Goal: Task Accomplishment & Management: Use online tool/utility

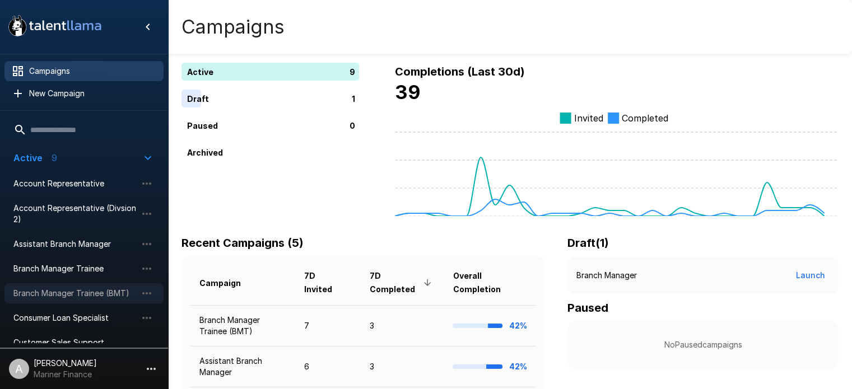
click at [56, 288] on span "Branch Manager Trainee (BMT)" at bounding box center [74, 293] width 123 height 11
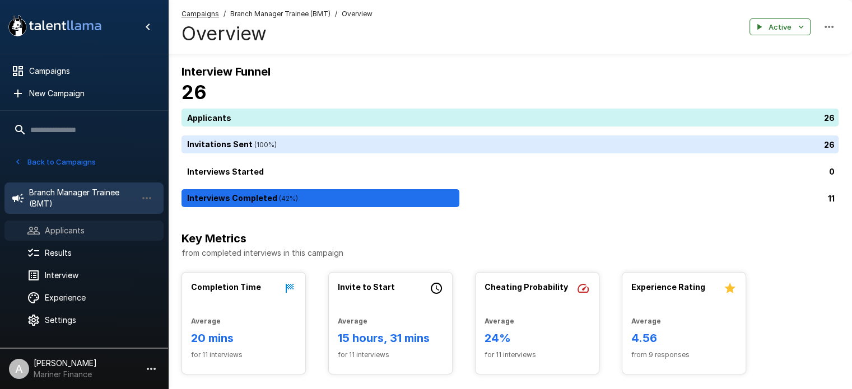
click at [63, 227] on span "Applicants" at bounding box center [100, 230] width 110 height 11
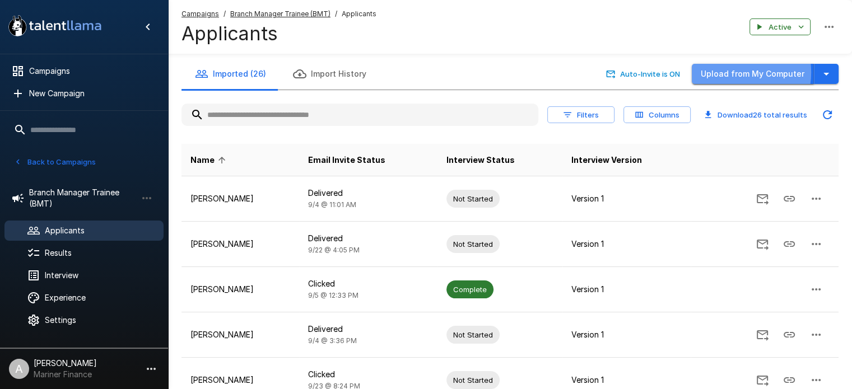
click at [735, 72] on button "Upload from My Computer" at bounding box center [753, 74] width 122 height 21
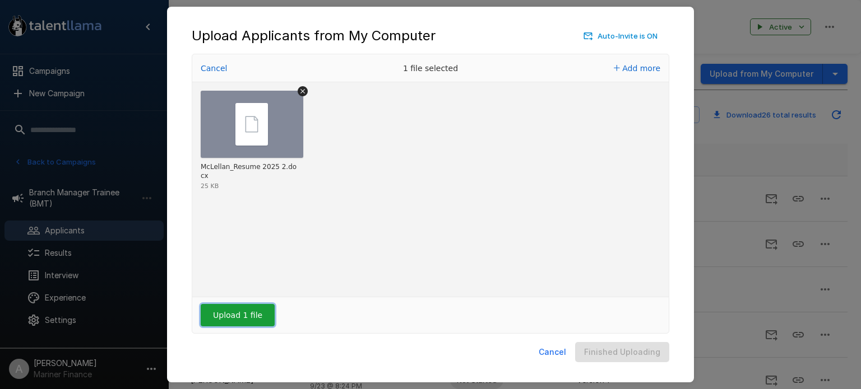
click at [229, 312] on button "Upload 1 file" at bounding box center [238, 315] width 74 height 22
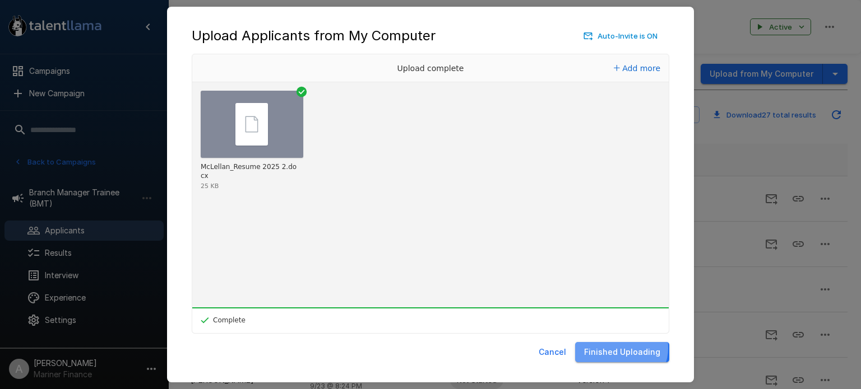
click at [624, 349] on button "Finished Uploading" at bounding box center [622, 352] width 94 height 21
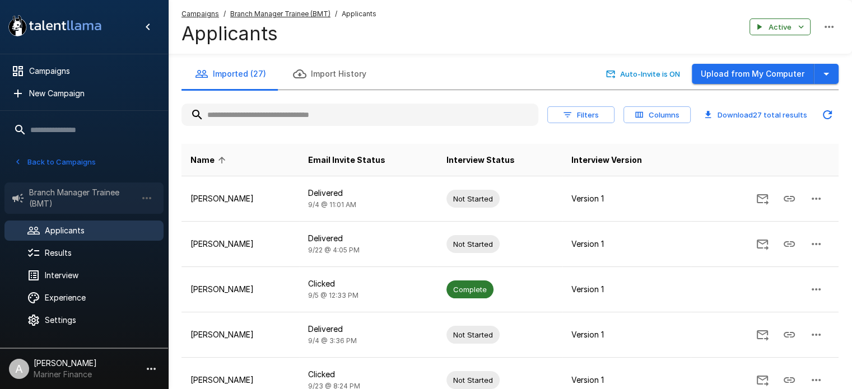
click at [67, 196] on span "Branch Manager Trainee (BMT)" at bounding box center [83, 198] width 108 height 22
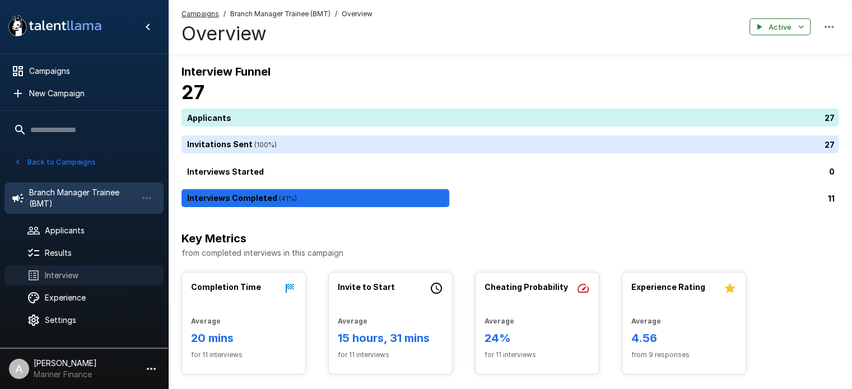
click at [59, 275] on span "Interview" at bounding box center [100, 275] width 110 height 11
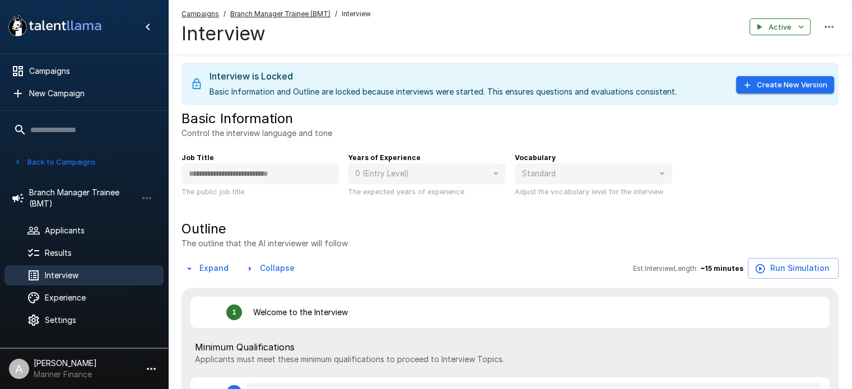
type textarea "*"
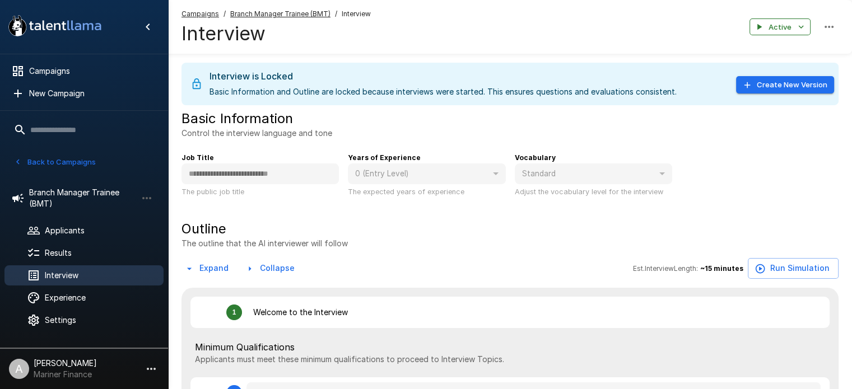
type textarea "*"
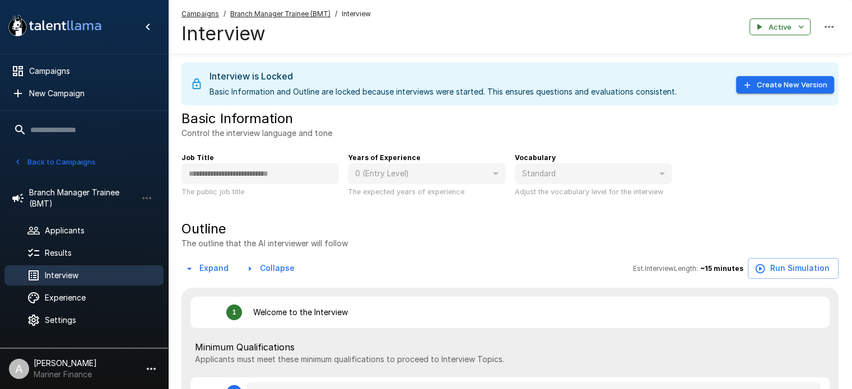
type textarea "*"
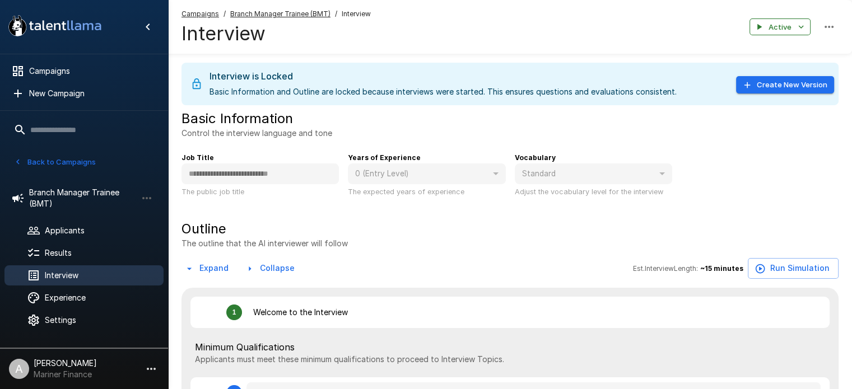
type textarea "*"
click at [793, 89] on button "Create New Version" at bounding box center [785, 84] width 98 height 17
type textarea "*"
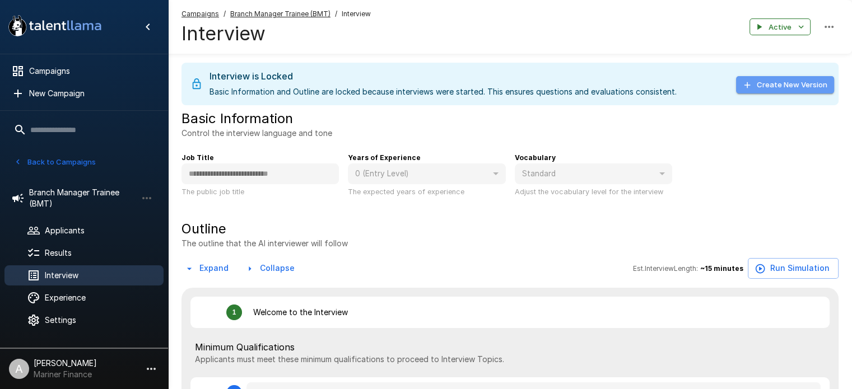
type textarea "*"
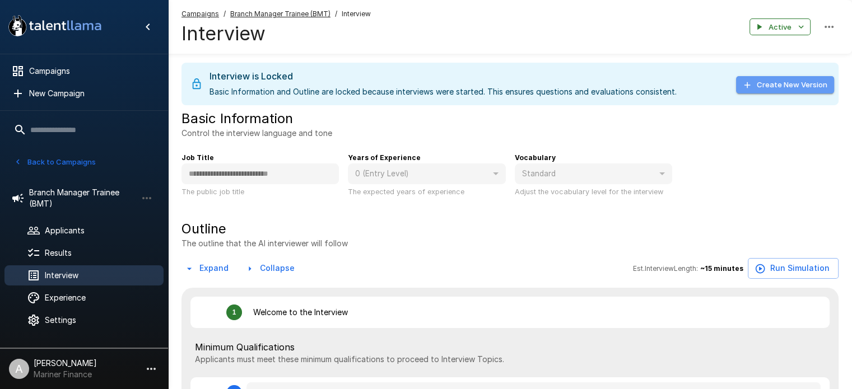
type textarea "*"
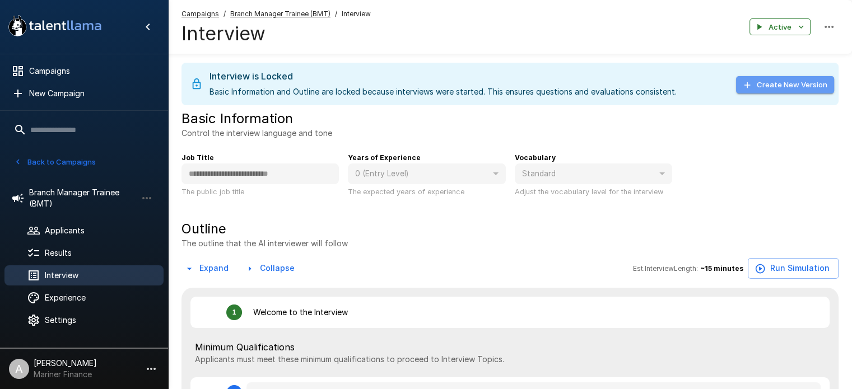
type textarea "*"
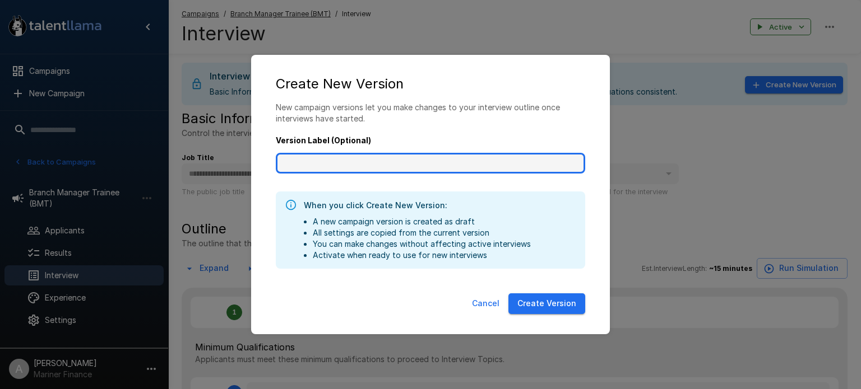
click at [359, 165] on input "Version Label (Optional)" at bounding box center [430, 163] width 309 height 21
type input "**********"
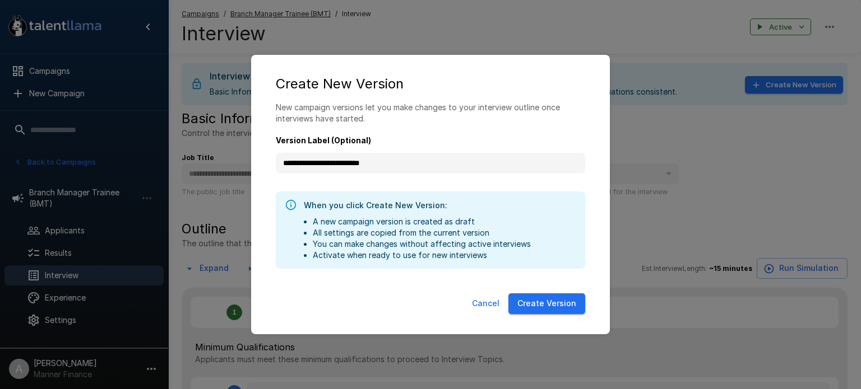
click at [541, 304] on button "Create Version" at bounding box center [546, 304] width 77 height 21
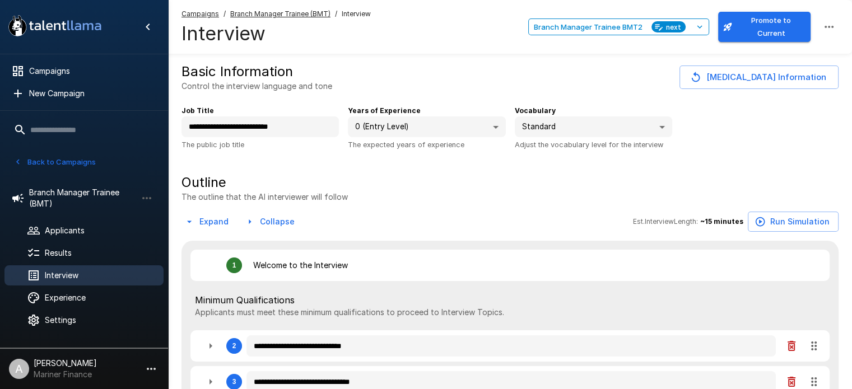
type textarea "*"
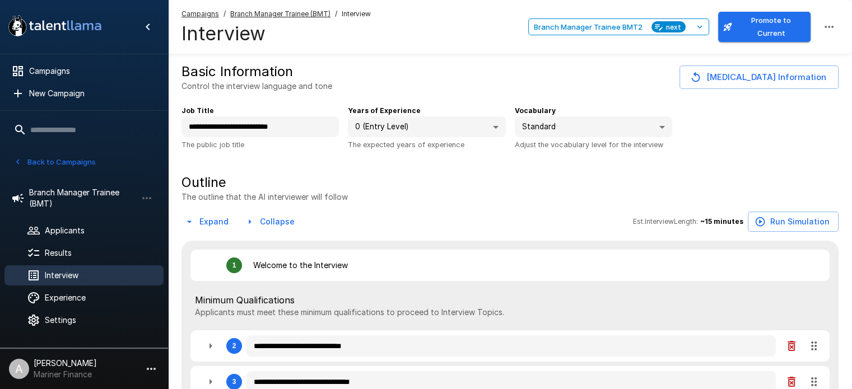
type textarea "*"
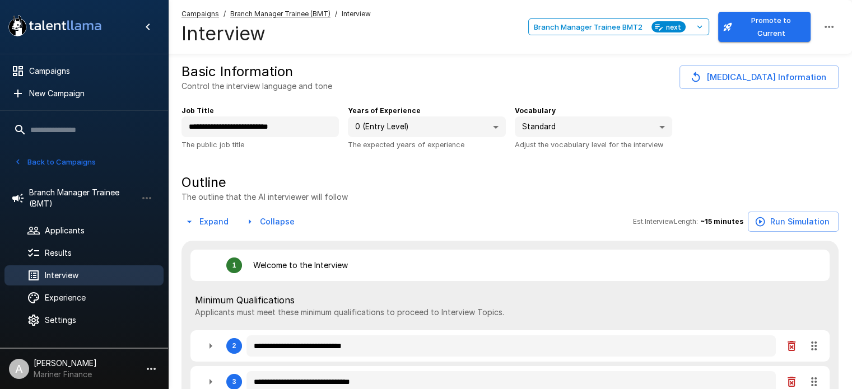
type textarea "*"
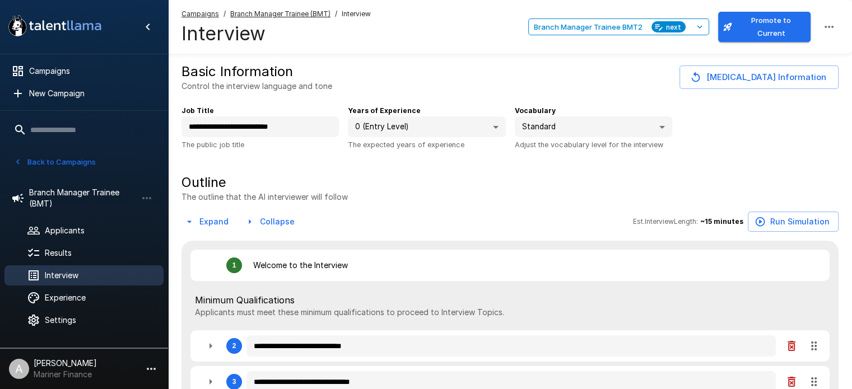
type textarea "*"
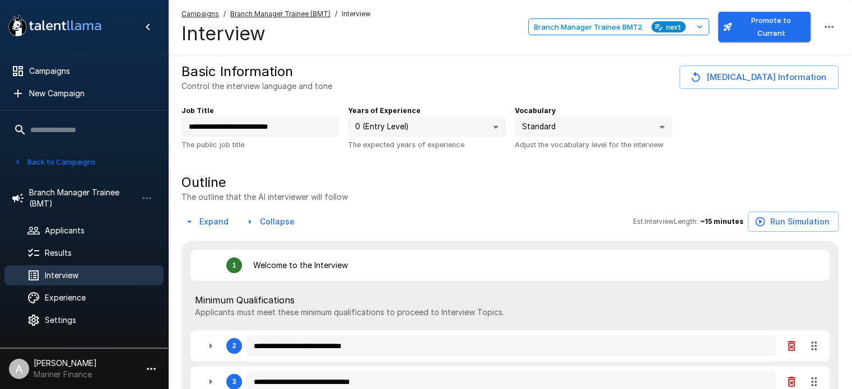
type textarea "*"
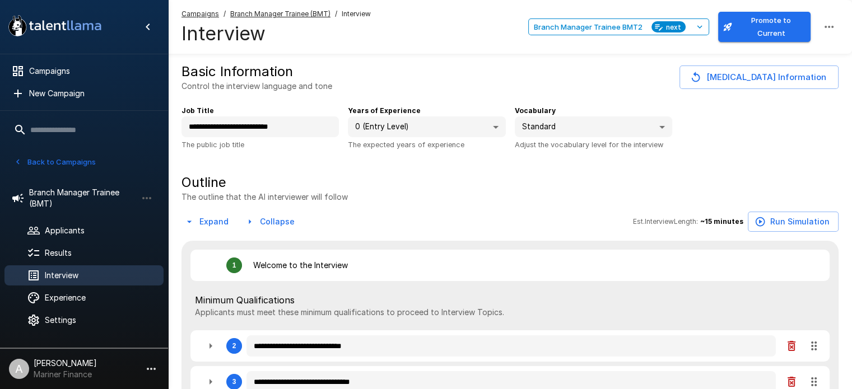
type textarea "*"
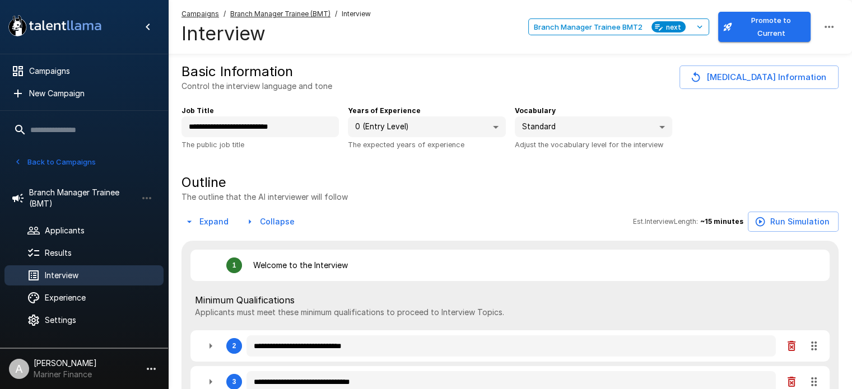
type textarea "*"
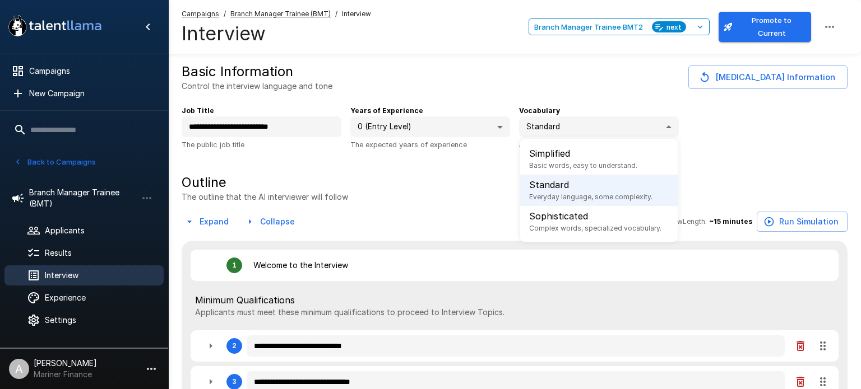
click at [658, 125] on body "**********" at bounding box center [434, 194] width 869 height 389
click at [658, 125] on div at bounding box center [430, 194] width 861 height 389
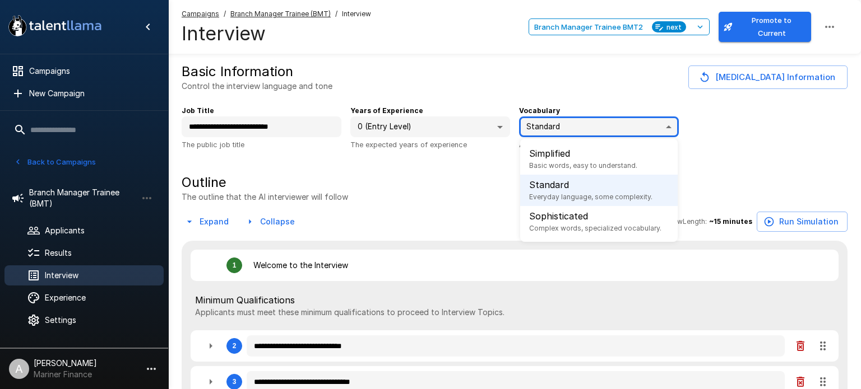
type textarea "*"
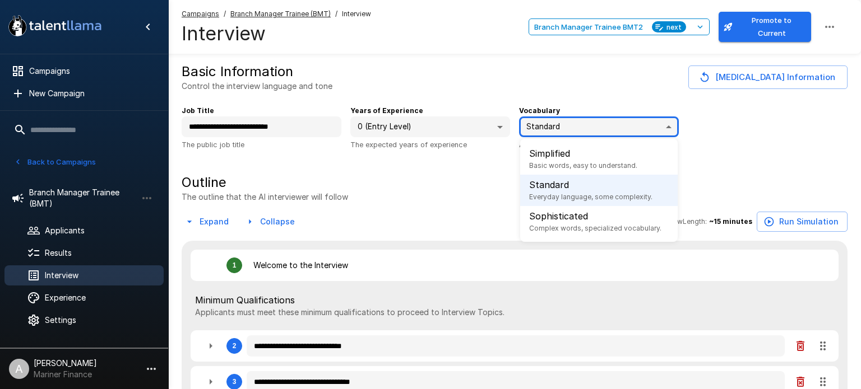
type textarea "*"
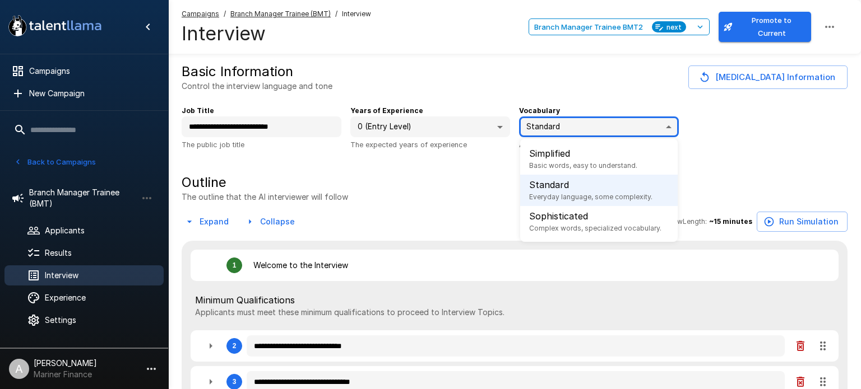
type textarea "*"
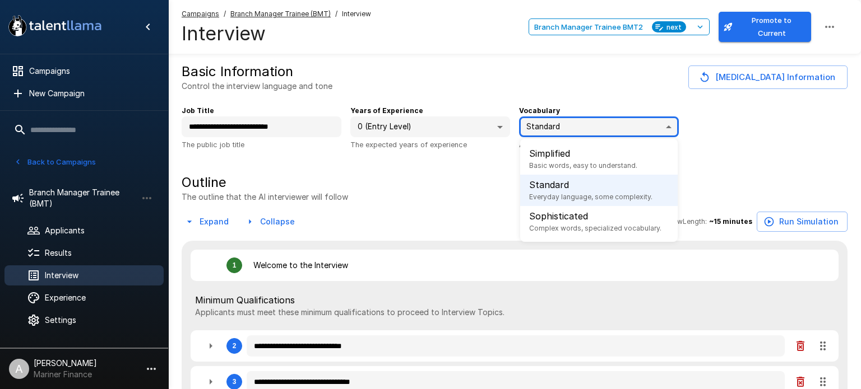
type textarea "*"
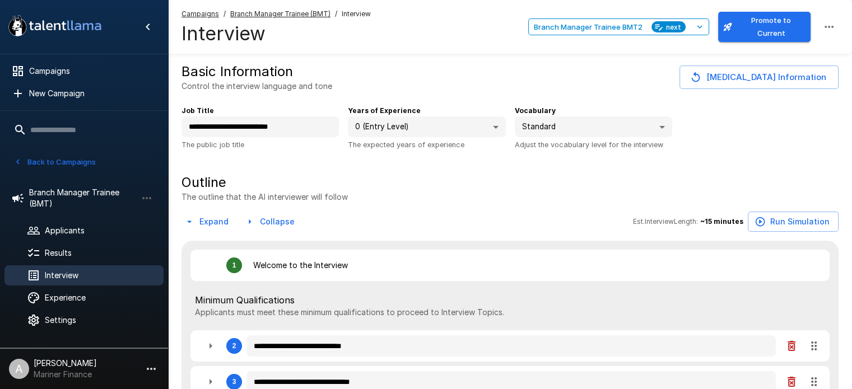
type textarea "*"
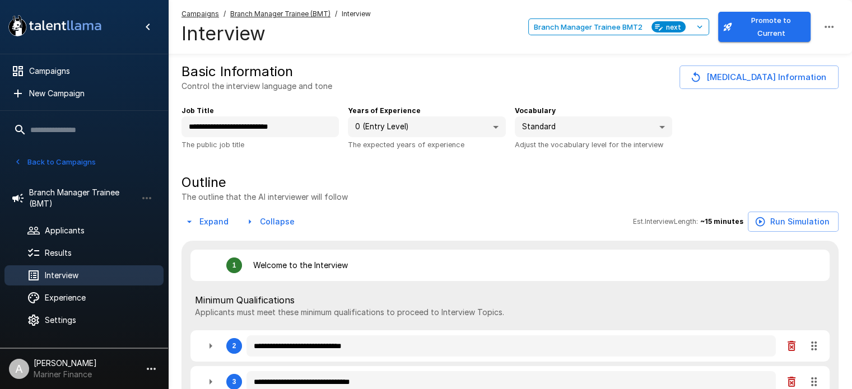
type textarea "*"
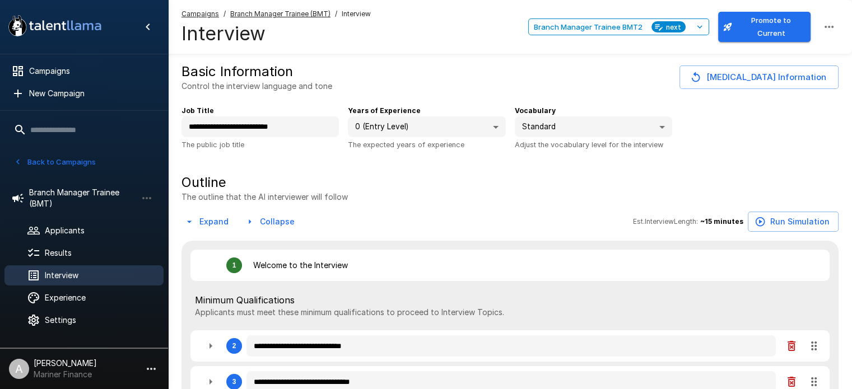
type textarea "*"
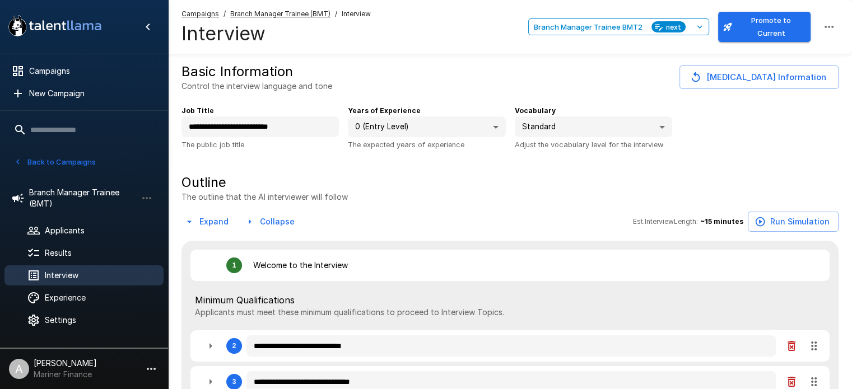
type textarea "*"
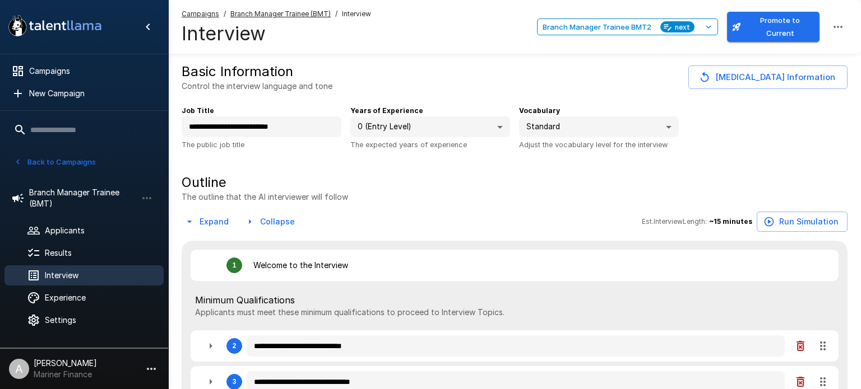
click at [658, 125] on body "**********" at bounding box center [430, 194] width 861 height 389
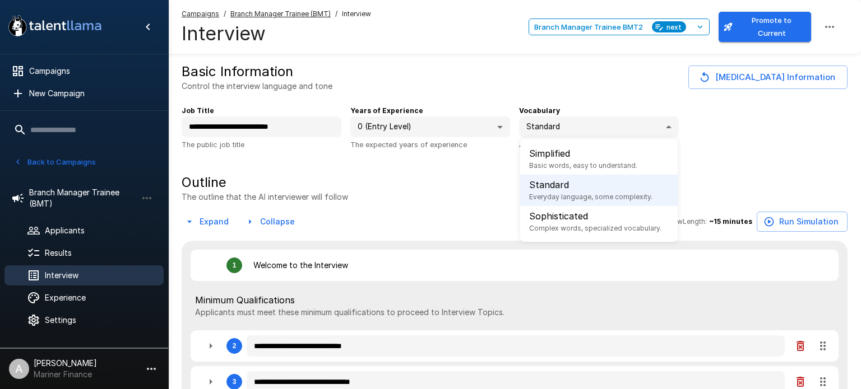
click at [745, 128] on div at bounding box center [430, 194] width 861 height 389
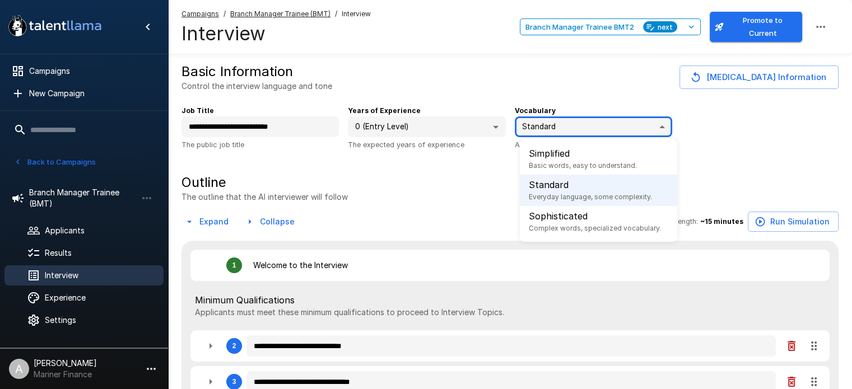
type textarea "*"
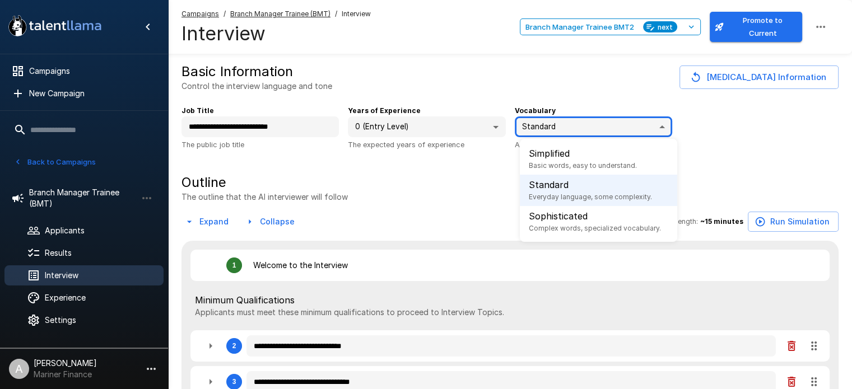
type textarea "*"
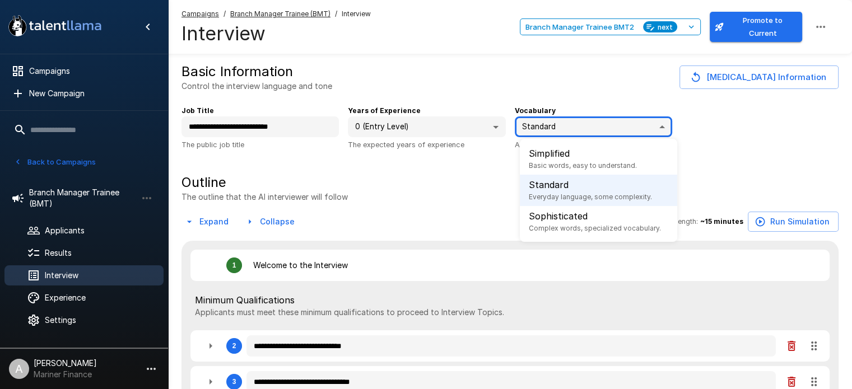
type textarea "*"
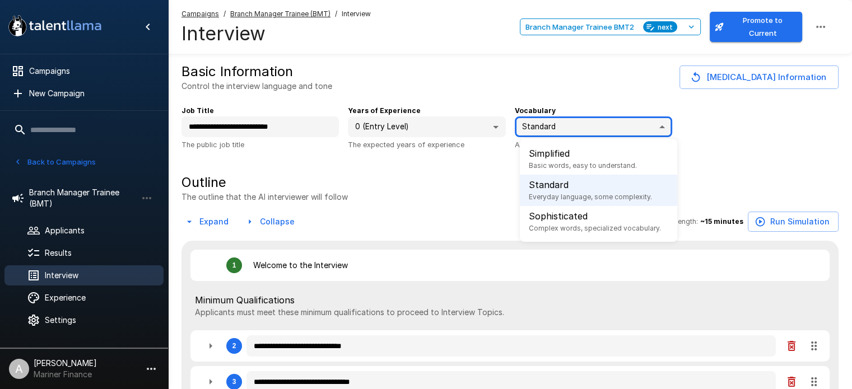
type textarea "*"
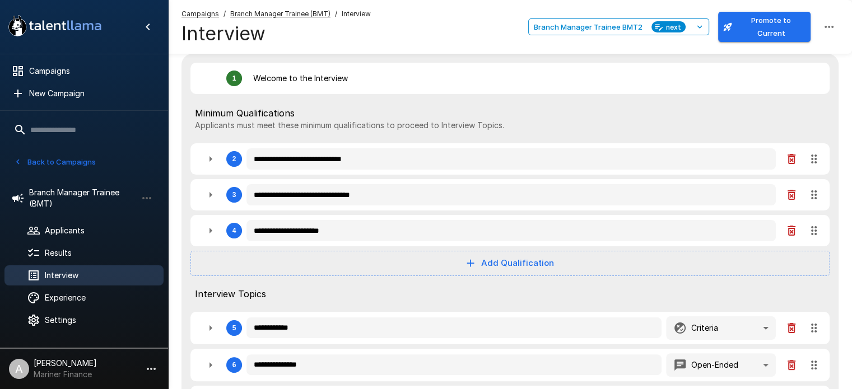
scroll to position [199, 0]
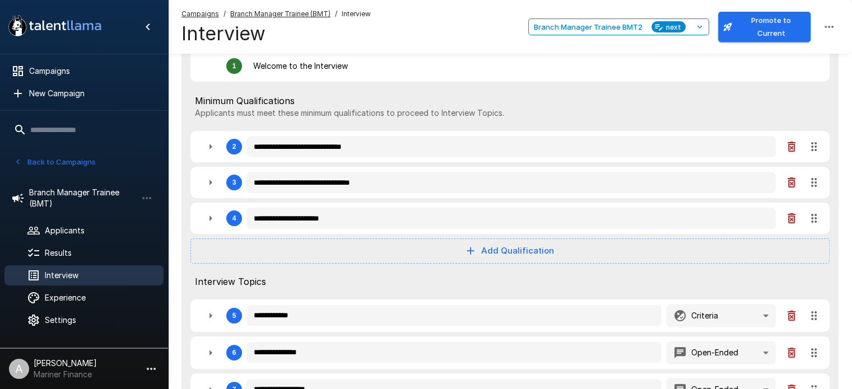
click at [211, 151] on icon "button" at bounding box center [210, 146] width 13 height 13
type textarea "*"
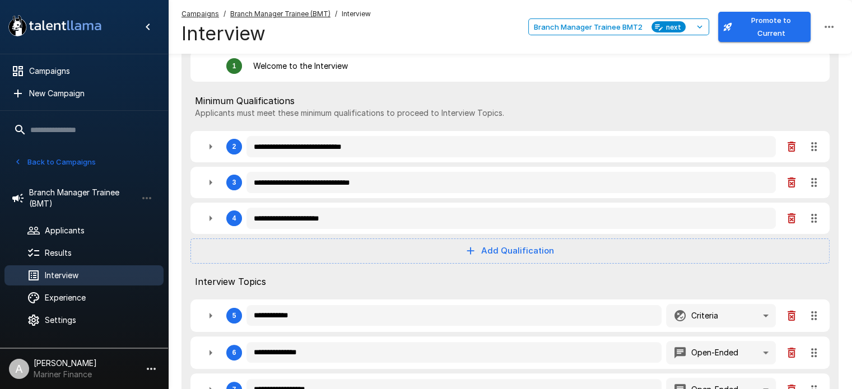
type textarea "*"
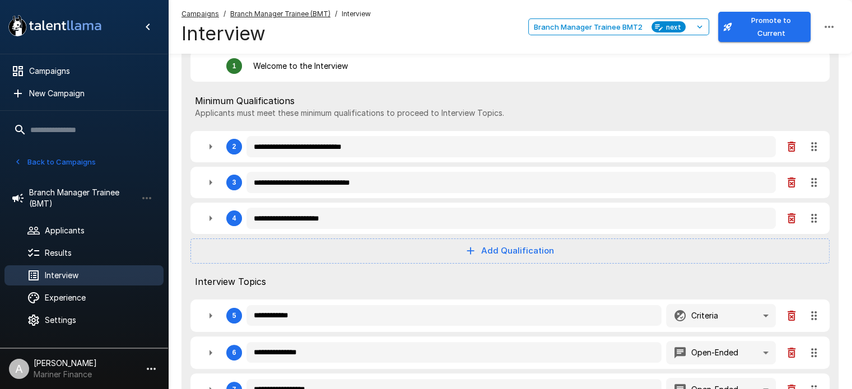
type textarea "*"
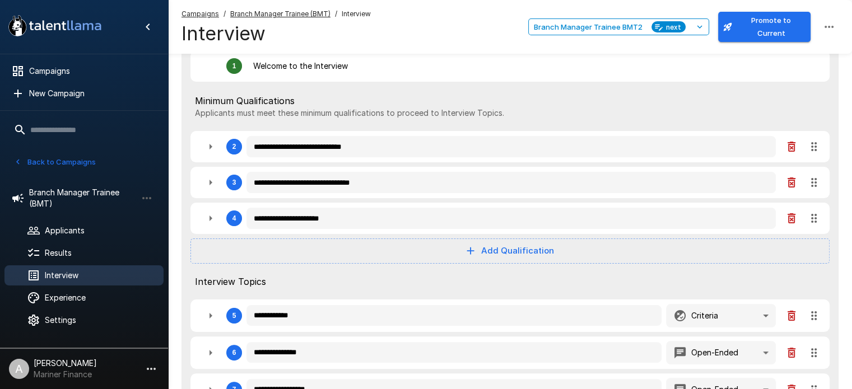
type textarea "*"
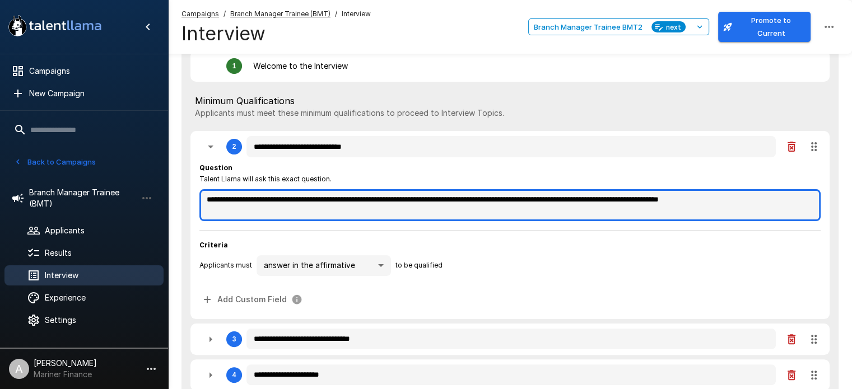
type textarea "*"
drag, startPoint x: 791, startPoint y: 201, endPoint x: 164, endPoint y: 205, distance: 627.0
type textarea "*"
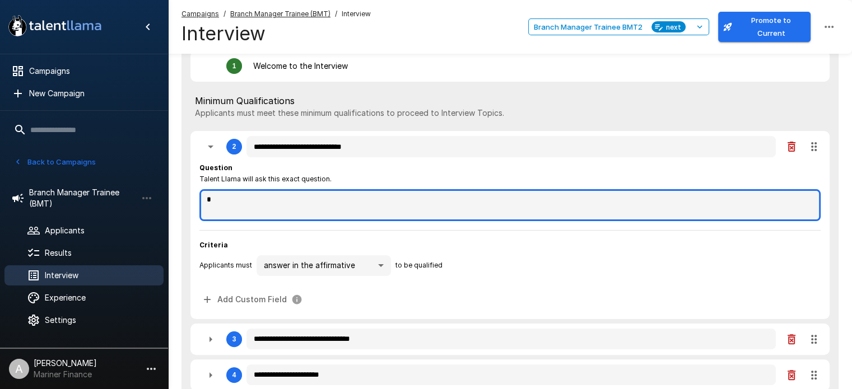
type textarea "*"
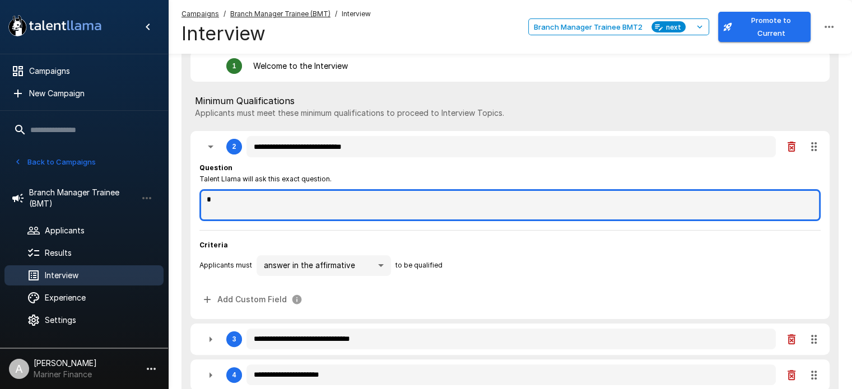
type textarea "*"
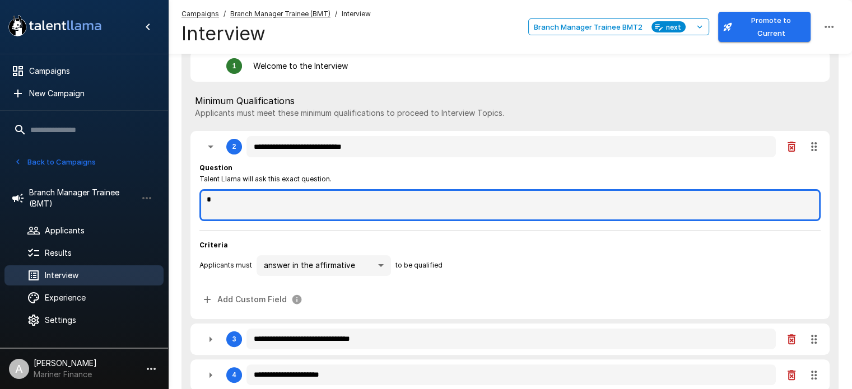
type textarea "*"
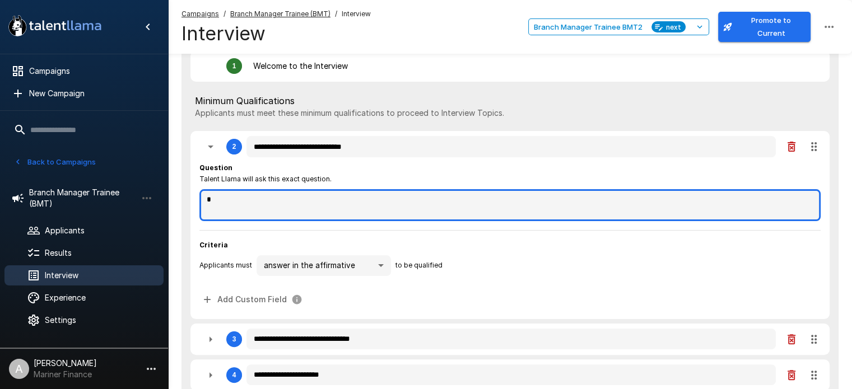
type textarea "*"
type textarea "**"
type textarea "*"
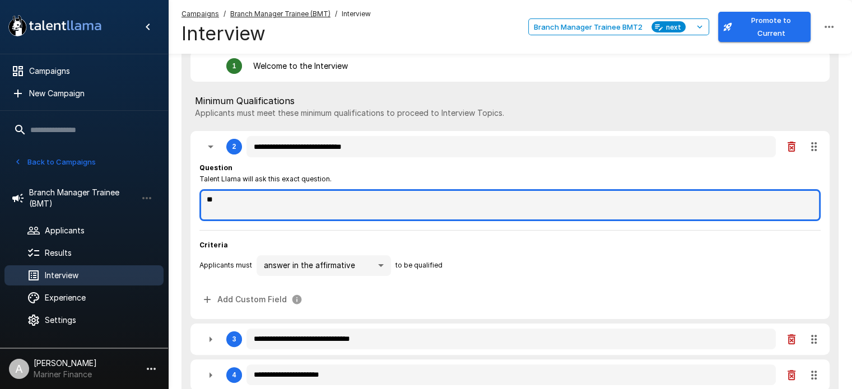
type textarea "*"
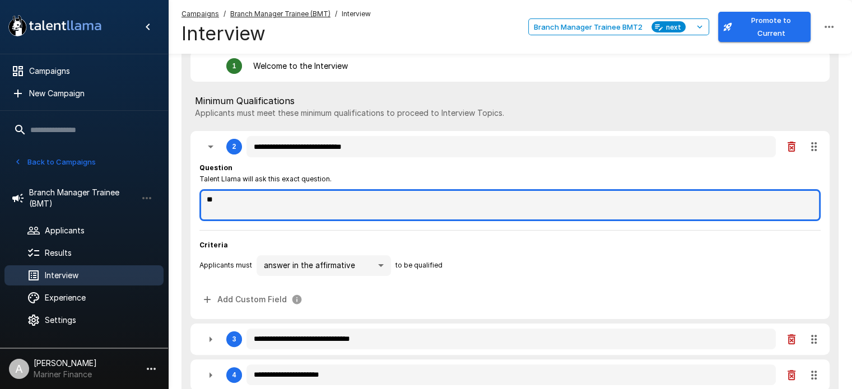
type textarea "*"
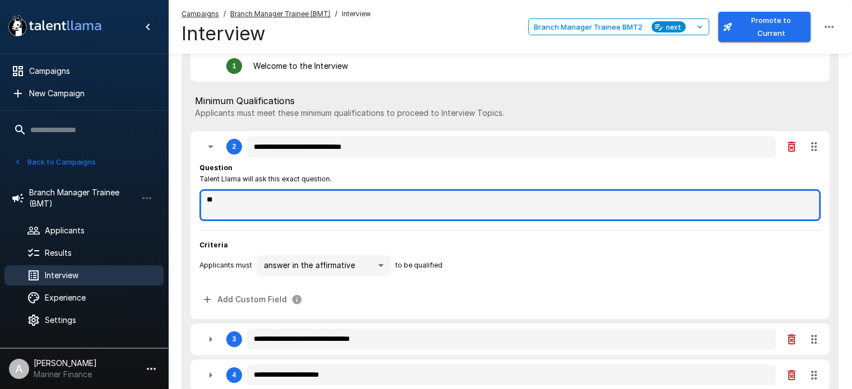
type textarea "*"
type textarea "***"
type textarea "*"
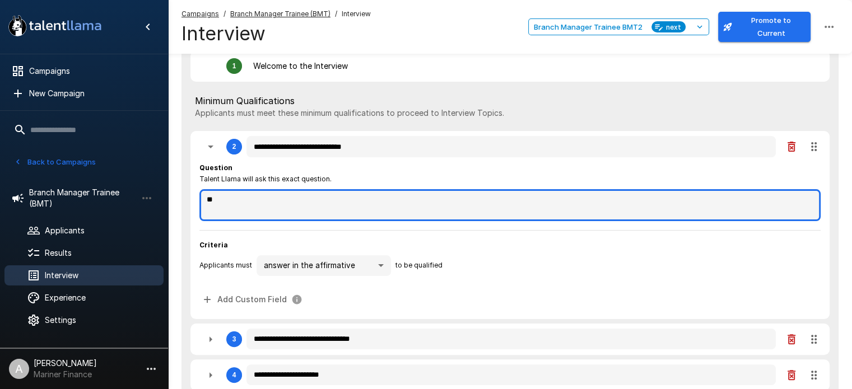
type textarea "*"
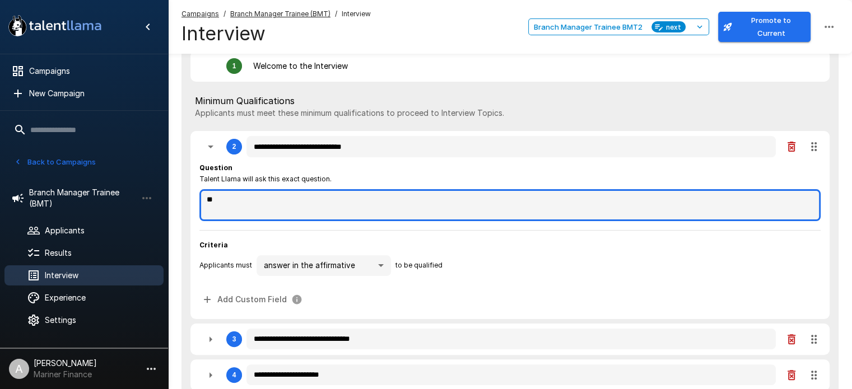
type textarea "*"
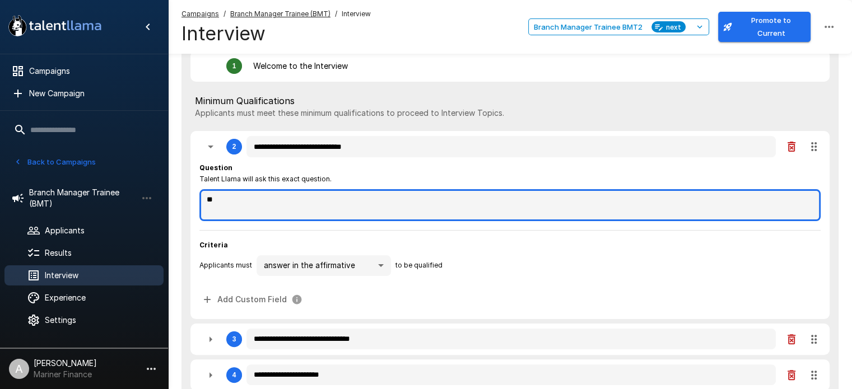
type textarea "*"
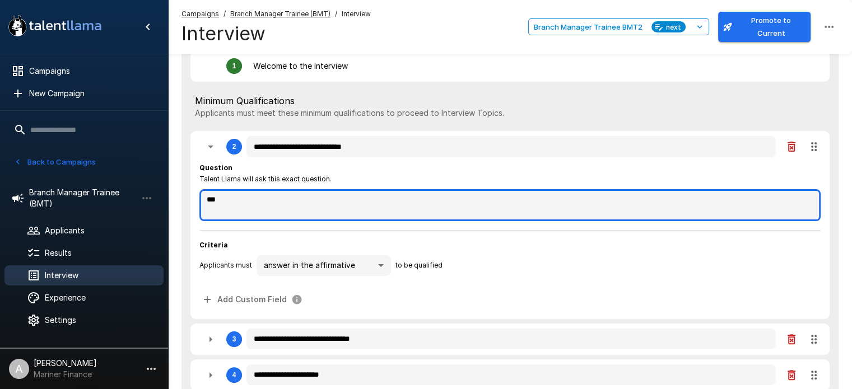
type textarea "****"
type textarea "*"
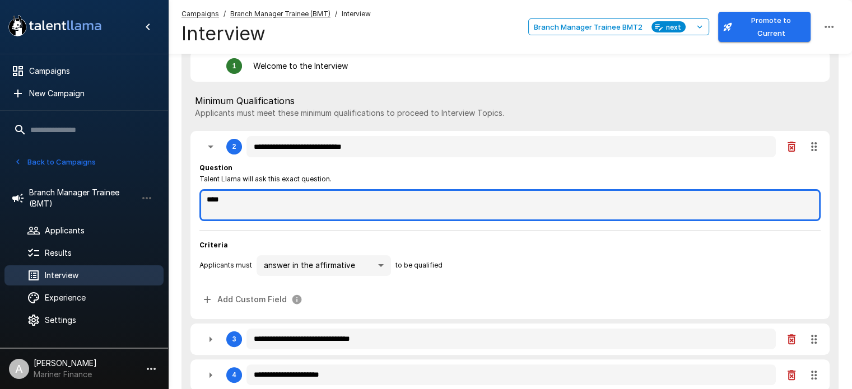
type textarea "*"
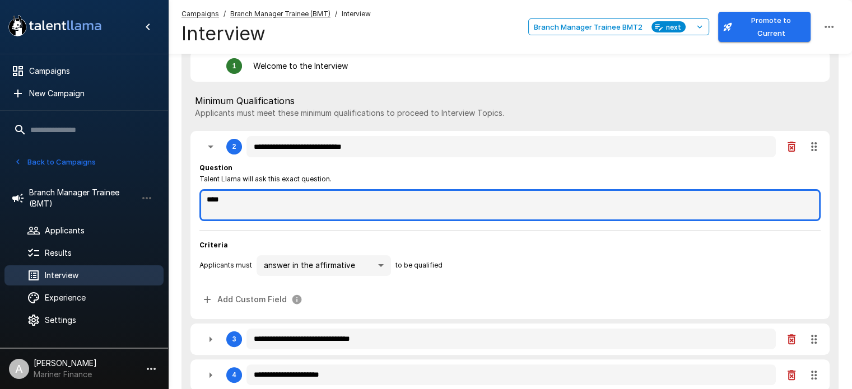
type textarea "*"
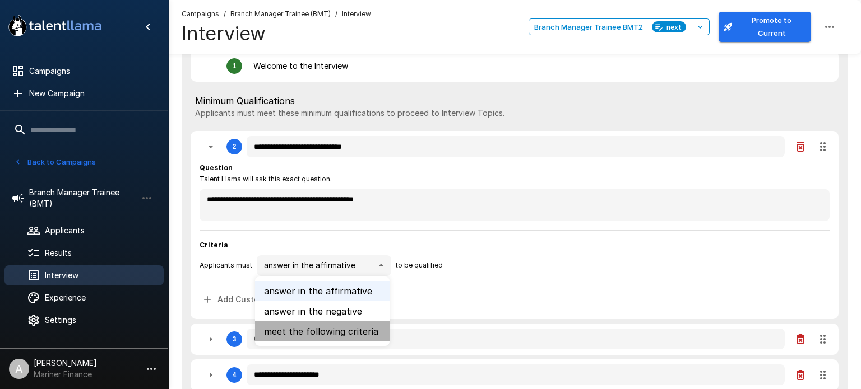
click at [351, 329] on li "meet the following criteria" at bounding box center [322, 332] width 134 height 20
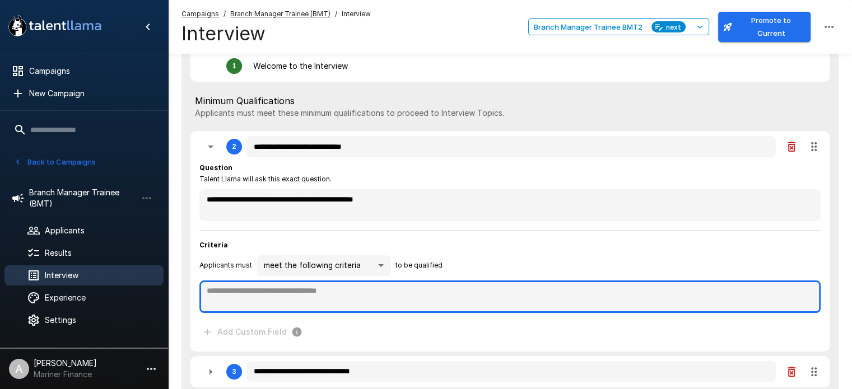
click at [361, 294] on textarea at bounding box center [509, 297] width 621 height 32
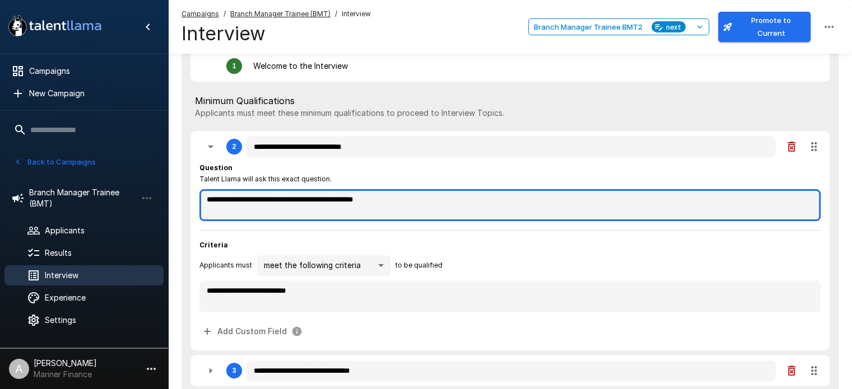
click at [390, 199] on textarea "**********" at bounding box center [509, 205] width 621 height 32
click at [235, 202] on textarea "**********" at bounding box center [509, 205] width 621 height 32
click at [340, 203] on textarea "**********" at bounding box center [509, 205] width 621 height 32
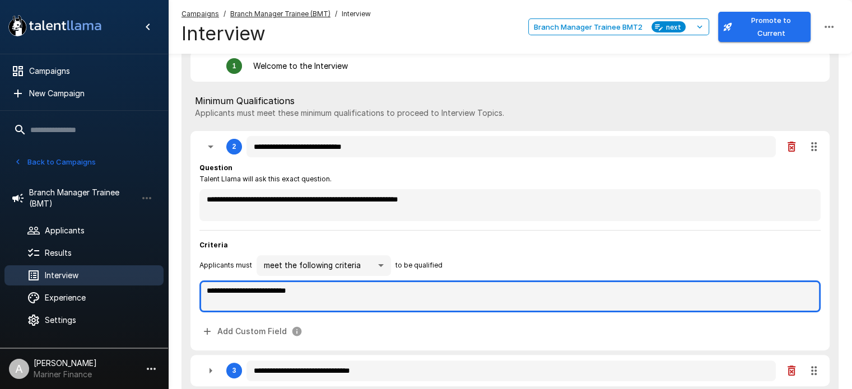
click at [343, 294] on textarea "**********" at bounding box center [509, 297] width 621 height 32
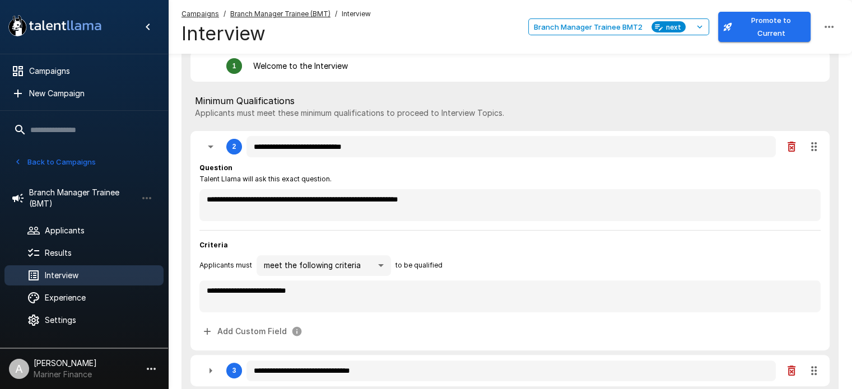
click at [489, 238] on div "**********" at bounding box center [509, 251] width 621 height 179
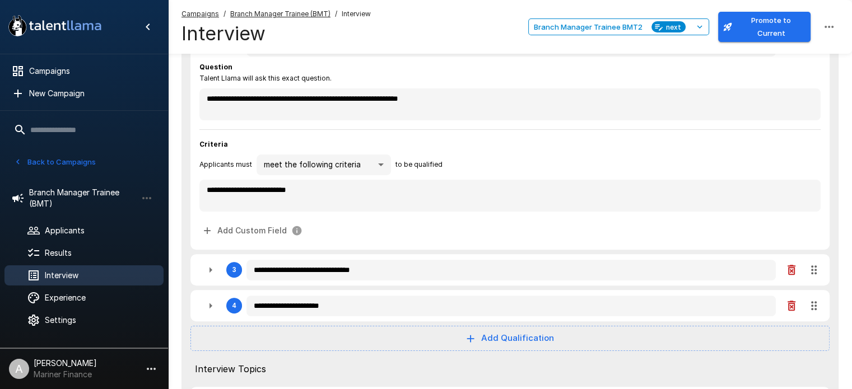
scroll to position [305, 0]
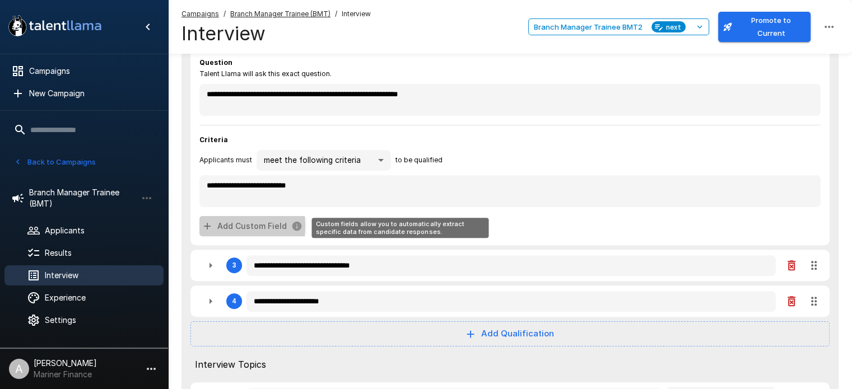
click at [205, 227] on icon "Custom fields allow you to automatically extract specific data from candidate r…" at bounding box center [207, 226] width 7 height 7
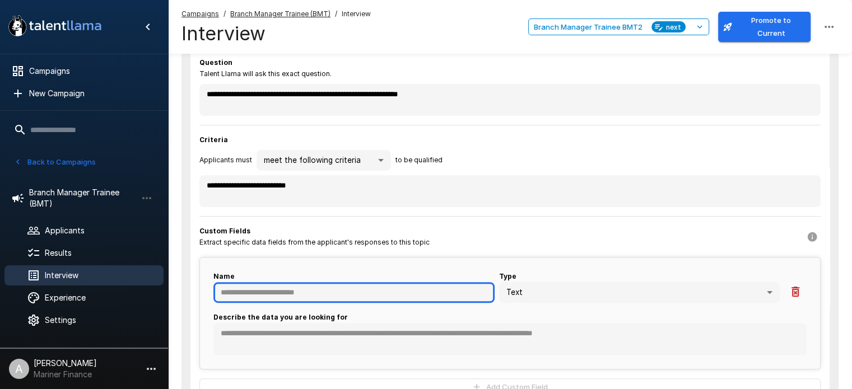
click at [305, 292] on input "text" at bounding box center [353, 292] width 281 height 21
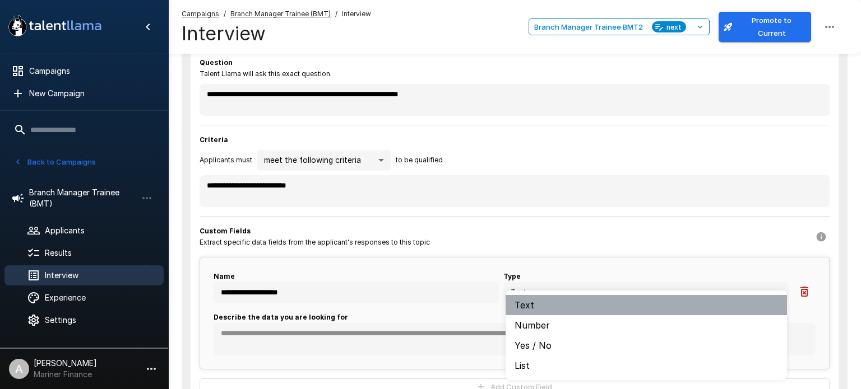
click at [574, 304] on li "Text" at bounding box center [645, 305] width 281 height 20
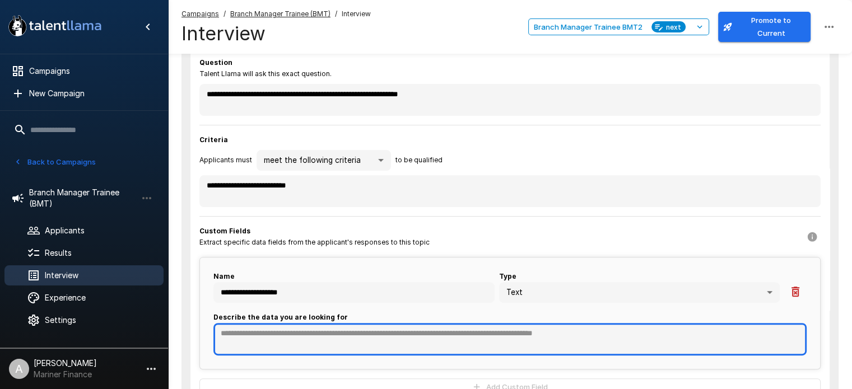
click at [238, 331] on textarea at bounding box center [509, 339] width 593 height 32
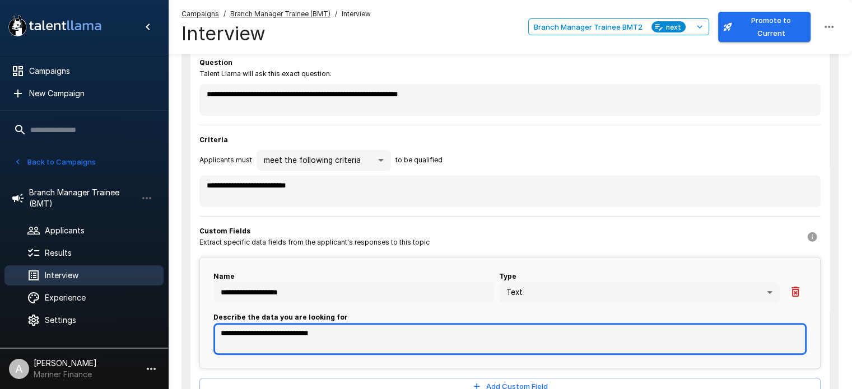
click at [320, 333] on textarea "**********" at bounding box center [509, 339] width 593 height 32
click at [398, 336] on textarea "**********" at bounding box center [509, 339] width 593 height 32
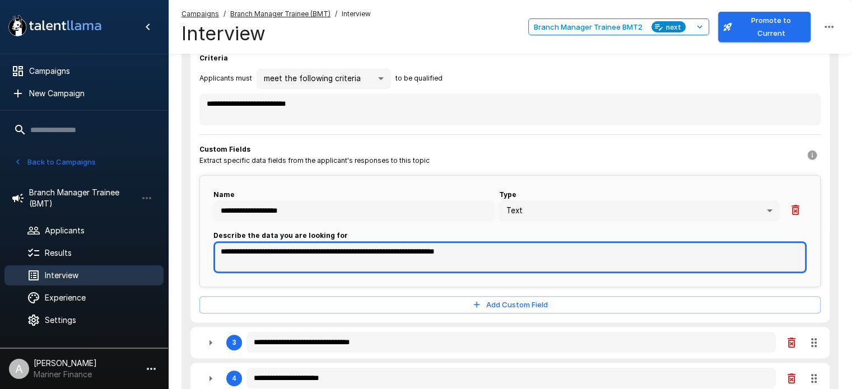
scroll to position [453, 0]
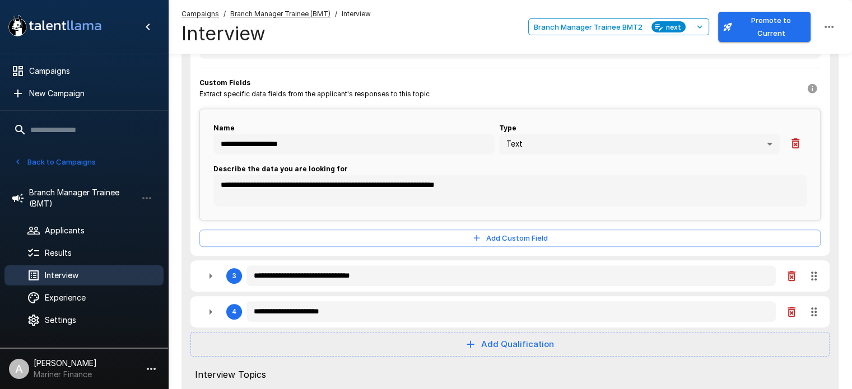
click at [824, 222] on div "**********" at bounding box center [510, 66] width 639 height 378
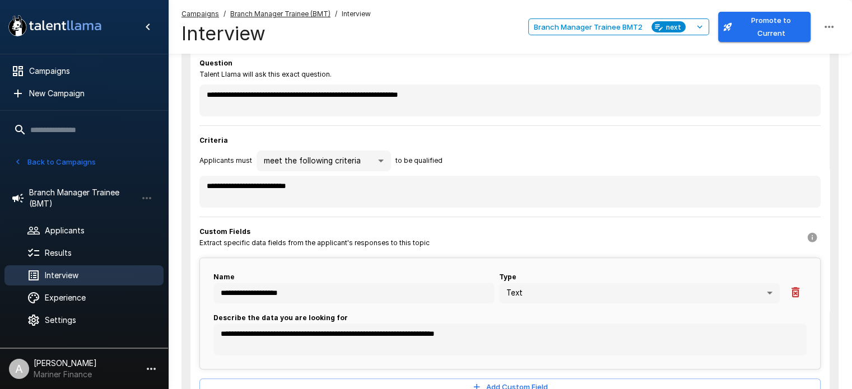
scroll to position [315, 0]
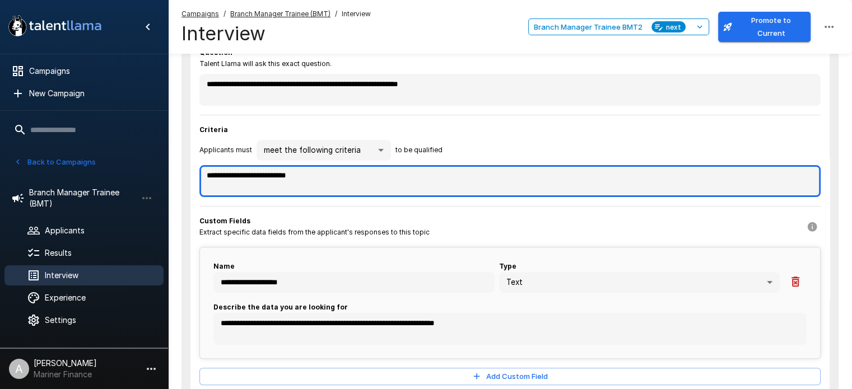
click at [323, 178] on textarea "**********" at bounding box center [509, 181] width 621 height 32
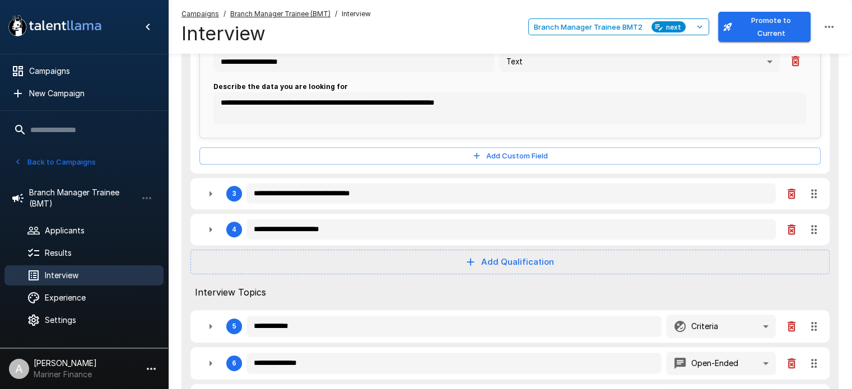
scroll to position [541, 0]
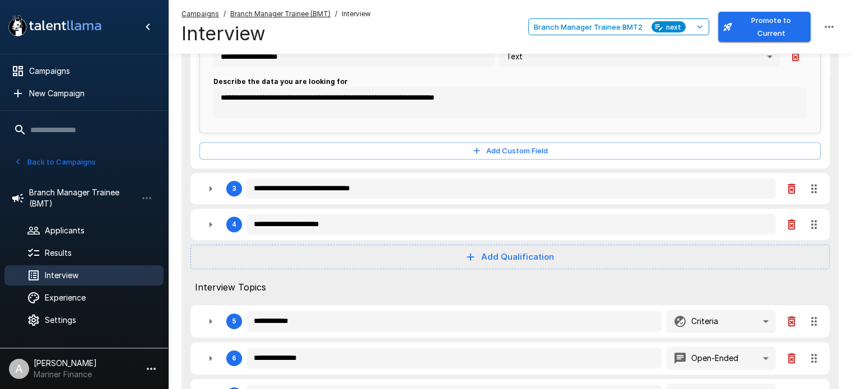
click at [208, 185] on icon "button" at bounding box center [210, 188] width 13 height 13
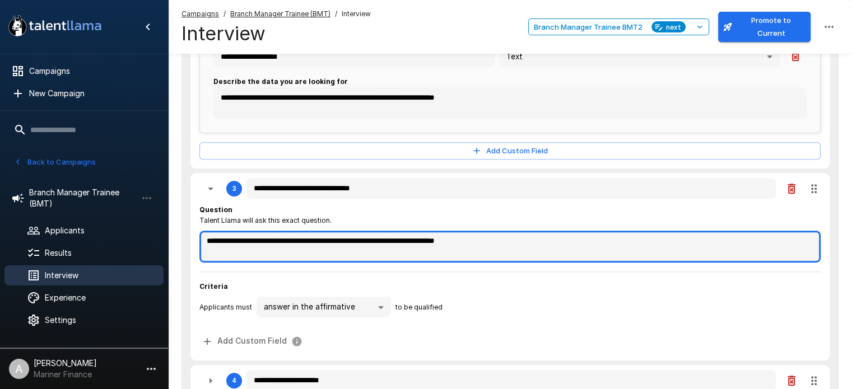
click at [298, 242] on textarea "**********" at bounding box center [509, 247] width 621 height 32
click at [300, 242] on textarea "**********" at bounding box center [509, 247] width 621 height 32
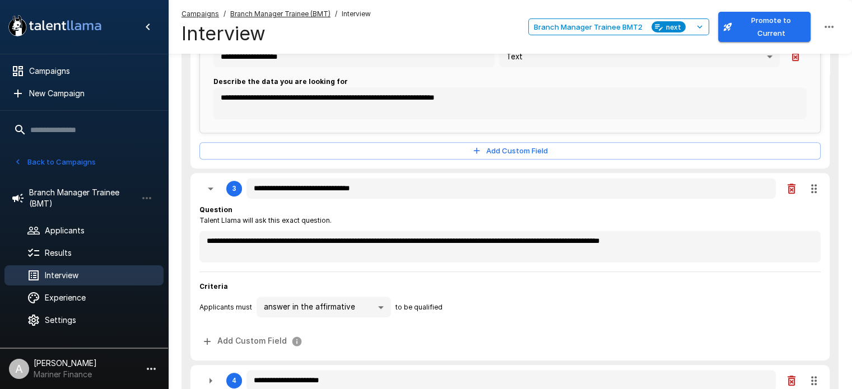
click at [536, 287] on span "Criteria" at bounding box center [509, 286] width 621 height 11
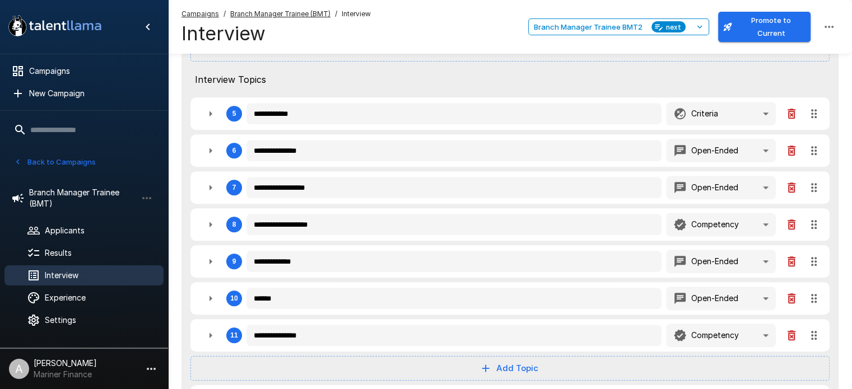
scroll to position [907, 0]
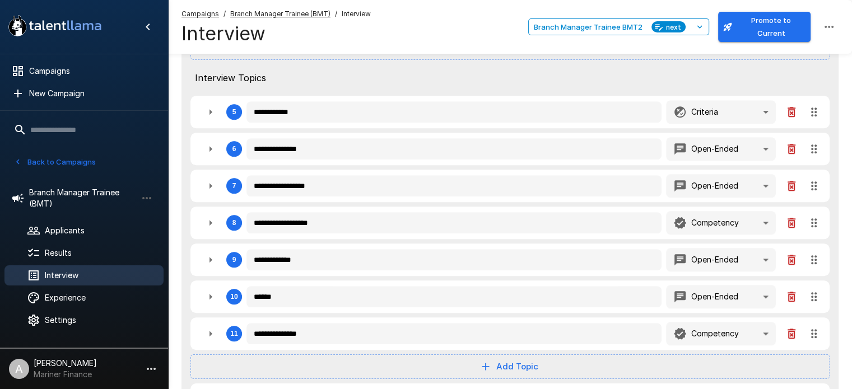
click at [211, 112] on icon "button" at bounding box center [210, 111] width 13 height 13
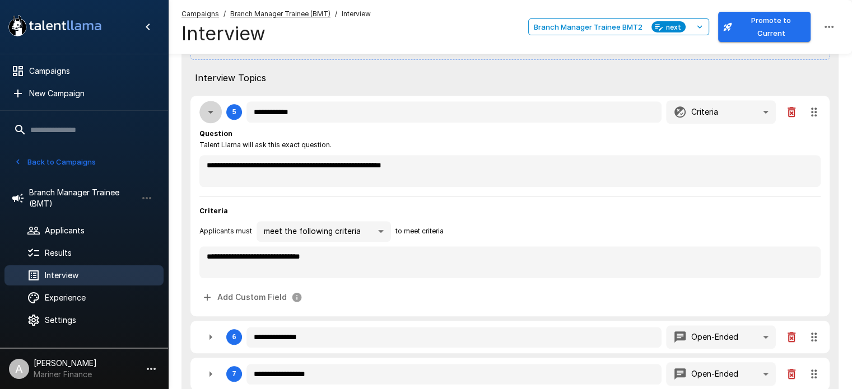
click at [211, 111] on icon "button" at bounding box center [211, 112] width 6 height 3
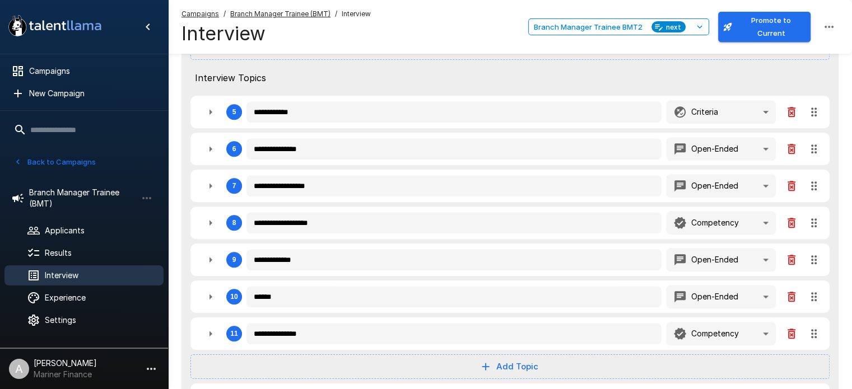
click at [213, 143] on icon "button" at bounding box center [210, 148] width 13 height 13
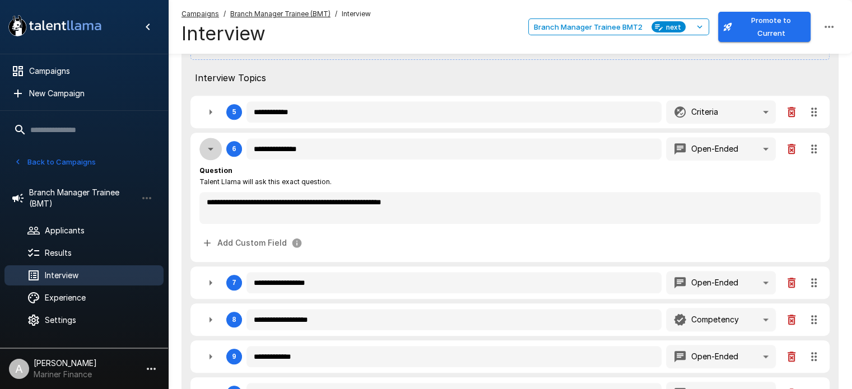
click at [213, 143] on icon "button" at bounding box center [210, 148] width 13 height 13
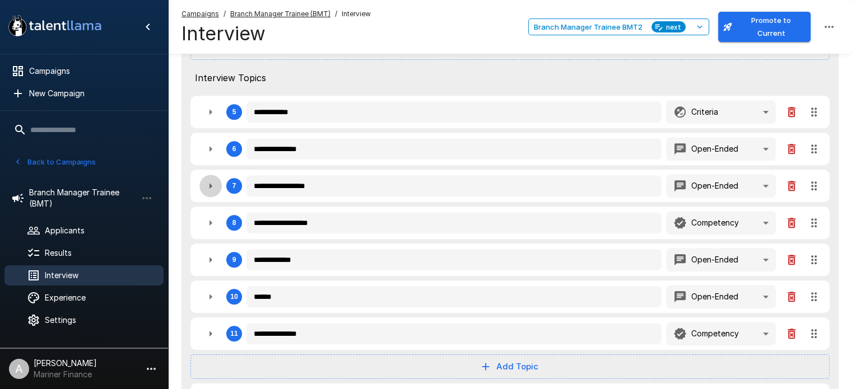
click at [212, 183] on icon "button" at bounding box center [210, 185] width 13 height 13
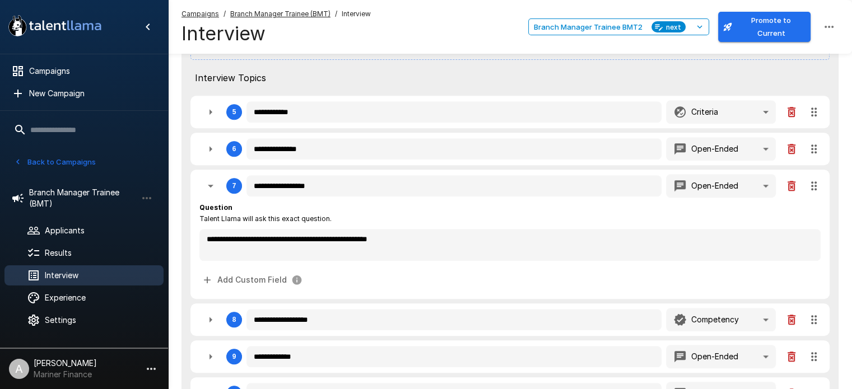
click at [212, 183] on icon "button" at bounding box center [210, 185] width 13 height 13
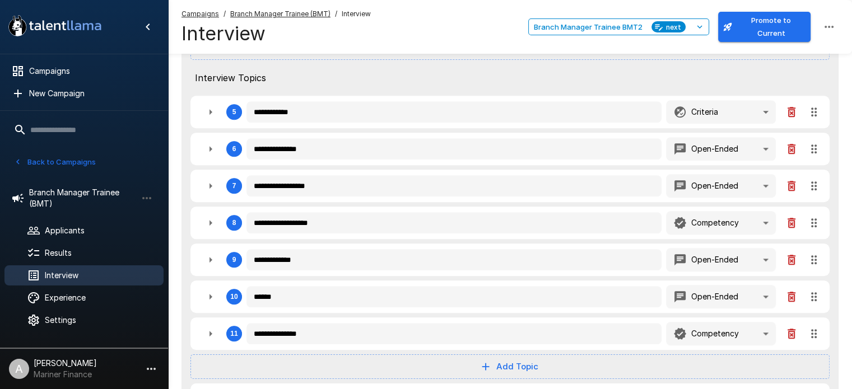
click at [211, 220] on icon "button" at bounding box center [211, 223] width 3 height 6
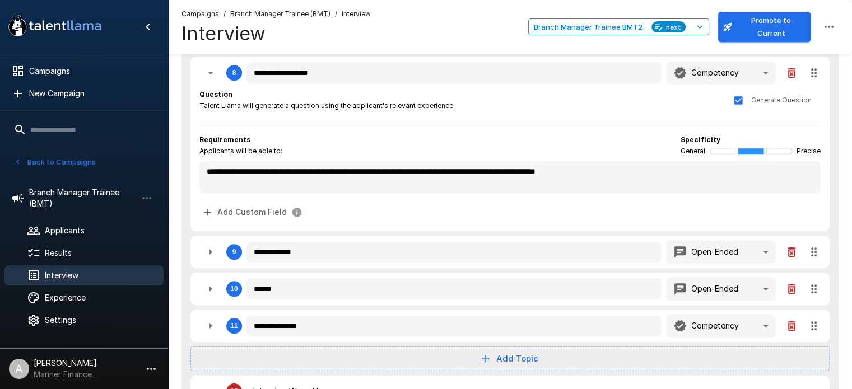
scroll to position [1031, 0]
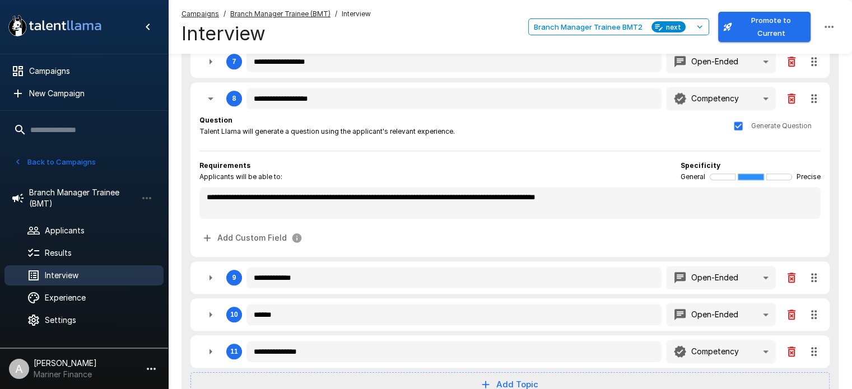
click at [782, 174] on div at bounding box center [780, 177] width 26 height 7
click at [208, 92] on icon "button" at bounding box center [210, 98] width 13 height 13
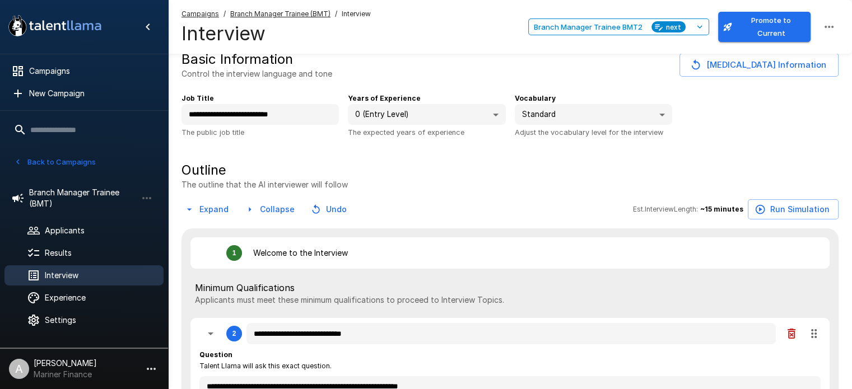
scroll to position [6, 0]
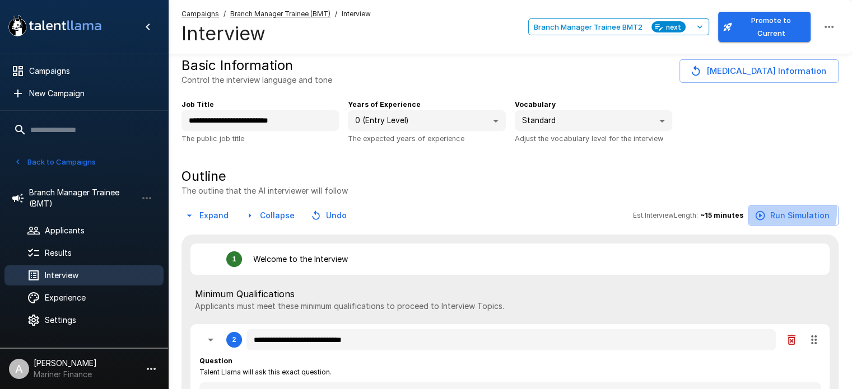
click at [777, 212] on button "Run Simulation" at bounding box center [793, 216] width 91 height 21
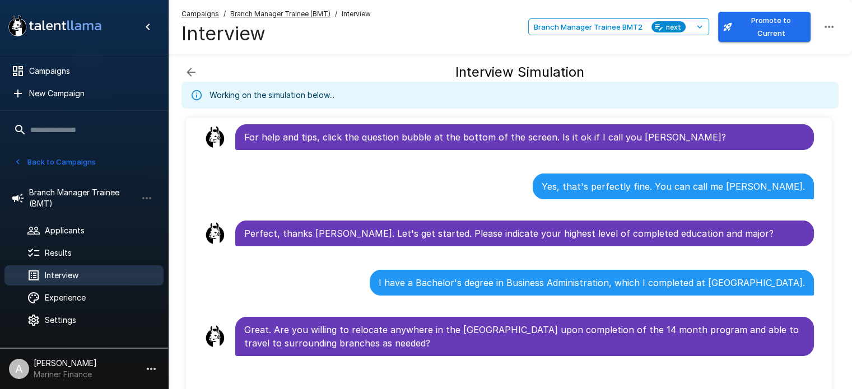
click at [791, 317] on div "Great. Are you willing to relocate anywhere in the [GEOGRAPHIC_DATA] upon compl…" at bounding box center [524, 336] width 579 height 39
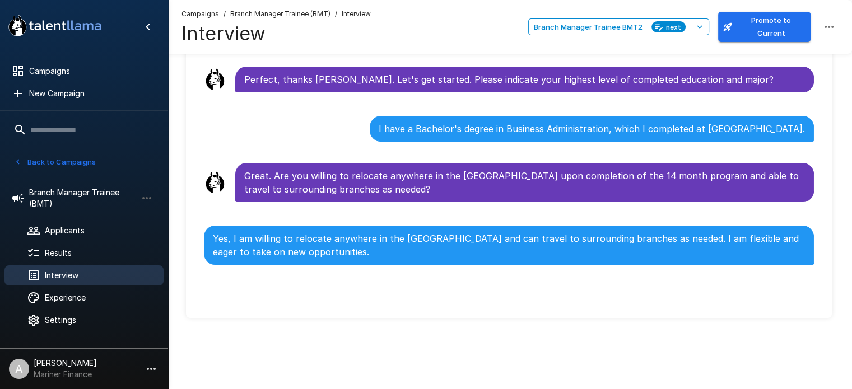
scroll to position [116, 0]
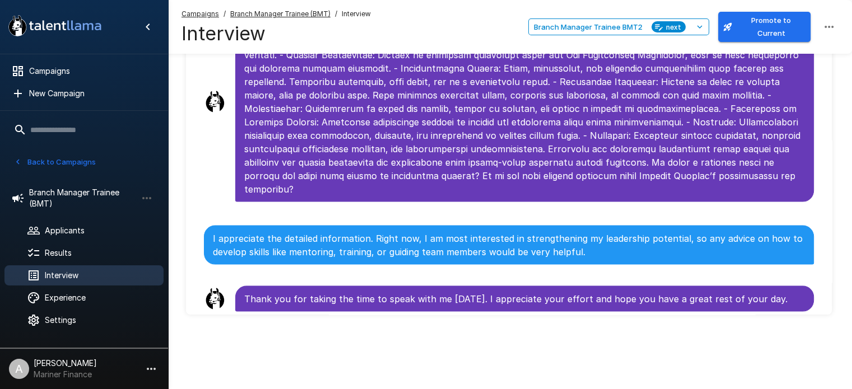
scroll to position [3180, 0]
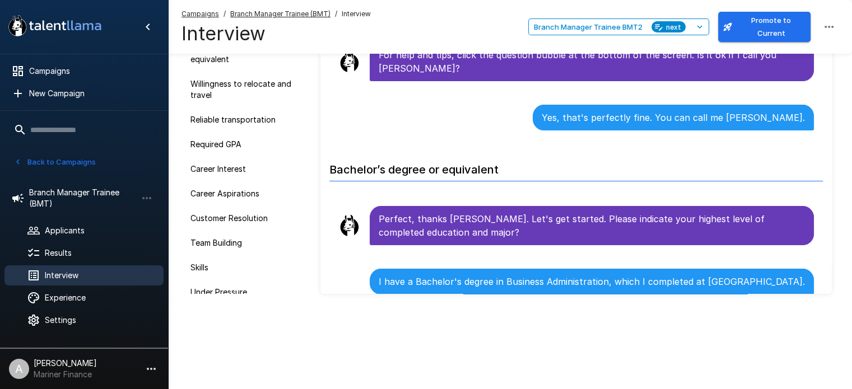
scroll to position [113, 0]
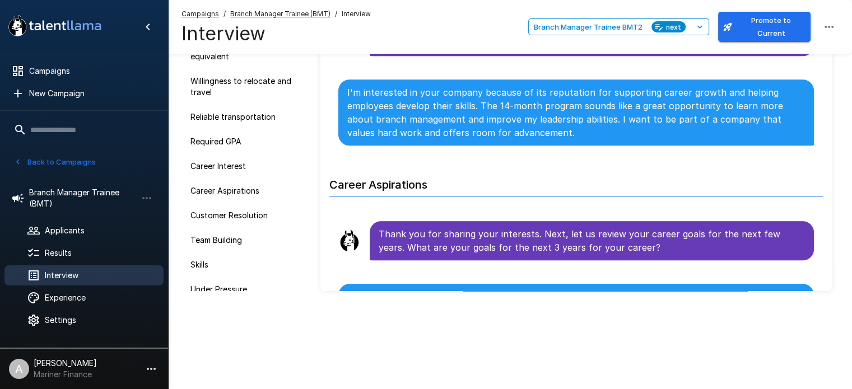
scroll to position [1016, 0]
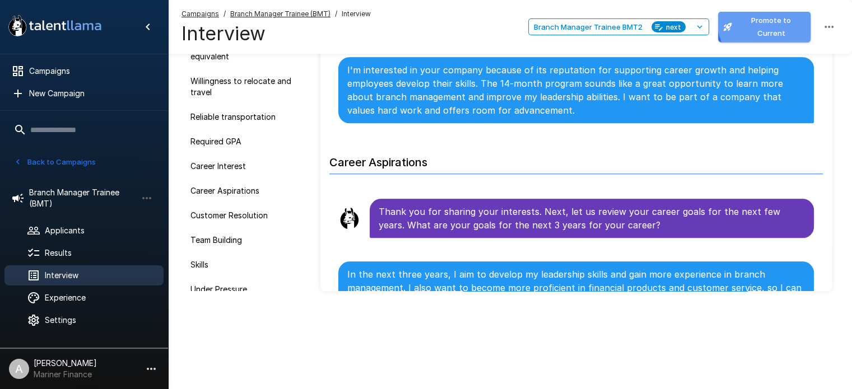
click at [771, 27] on button "Promote to Current" at bounding box center [764, 27] width 92 height 30
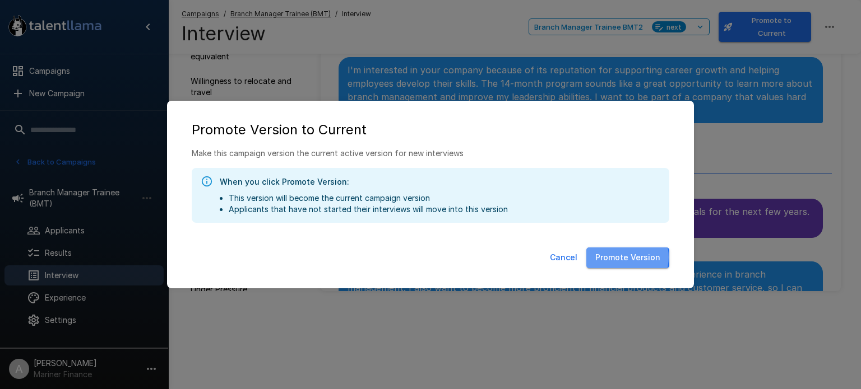
click at [626, 257] on button "Promote Version" at bounding box center [627, 258] width 83 height 21
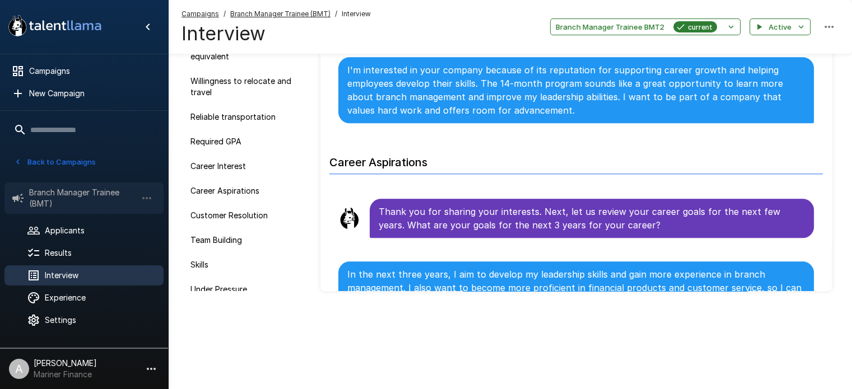
click at [73, 198] on span "Branch Manager Trainee (BMT)" at bounding box center [83, 198] width 108 height 22
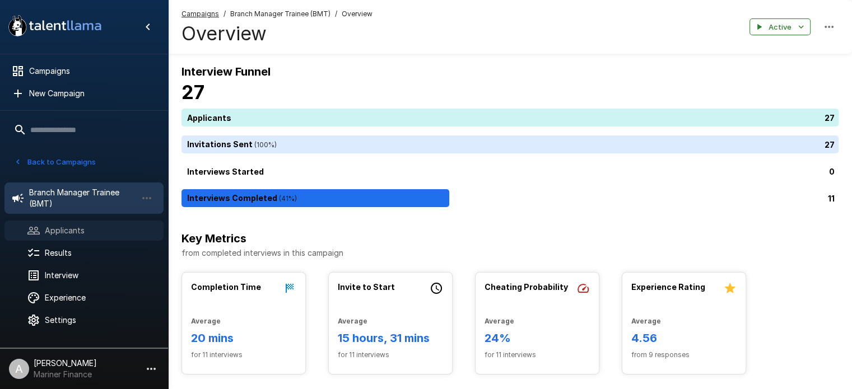
click at [66, 230] on span "Applicants" at bounding box center [100, 230] width 110 height 11
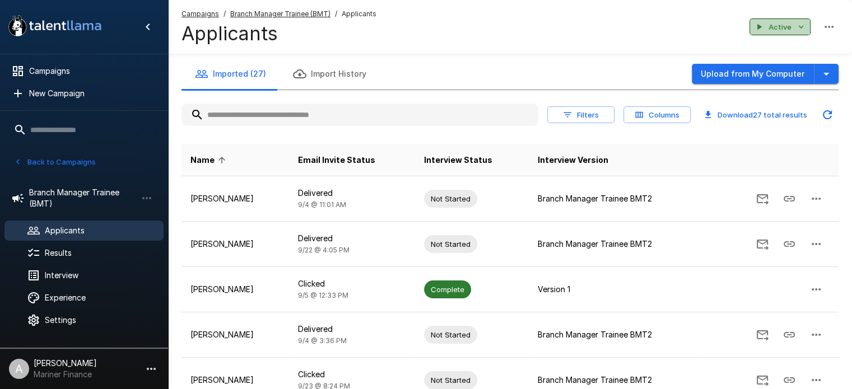
click at [787, 26] on button "Active" at bounding box center [780, 26] width 61 height 17
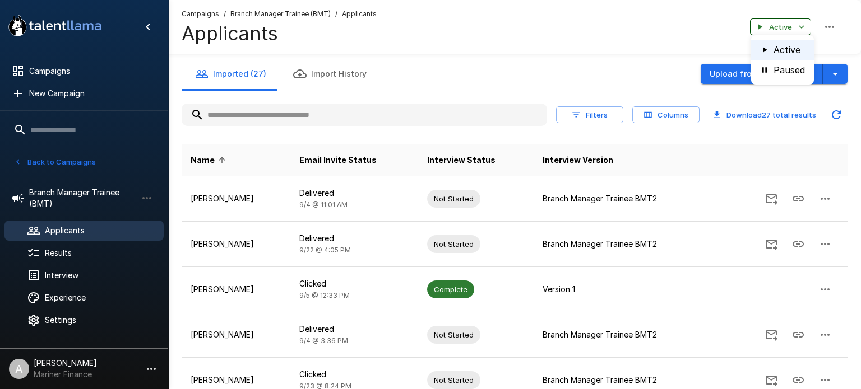
click at [787, 26] on div at bounding box center [430, 194] width 861 height 389
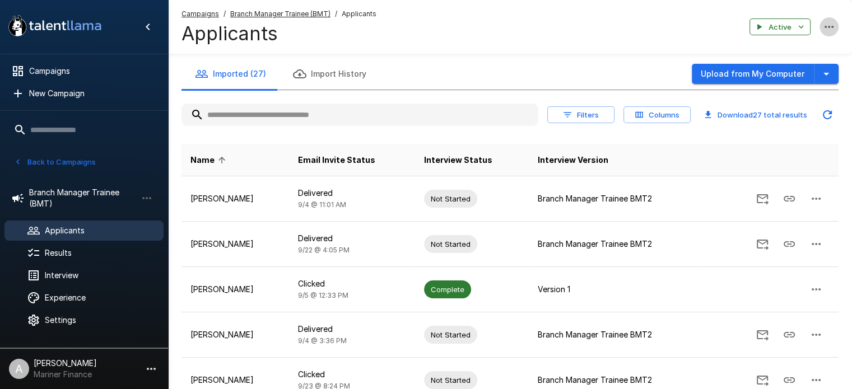
click at [823, 26] on icon "button" at bounding box center [829, 26] width 13 height 13
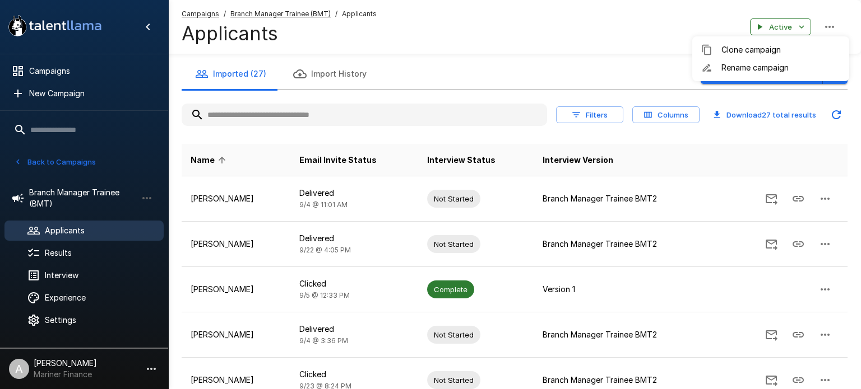
click at [823, 26] on div at bounding box center [430, 194] width 861 height 389
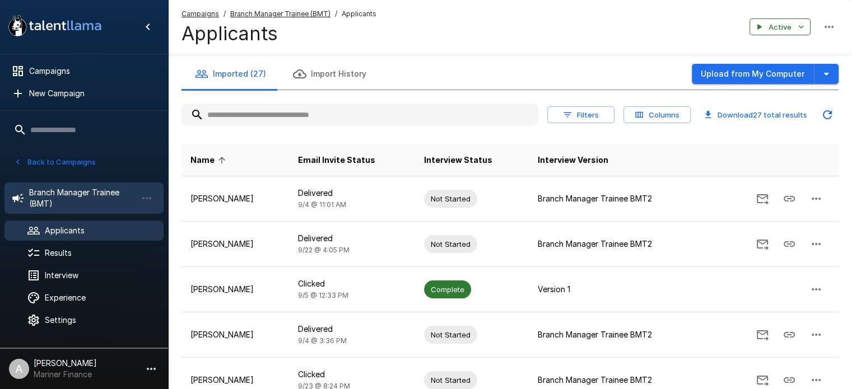
click at [70, 192] on span "Branch Manager Trainee (BMT)" at bounding box center [83, 198] width 108 height 22
